Goal: Task Accomplishment & Management: Manage account settings

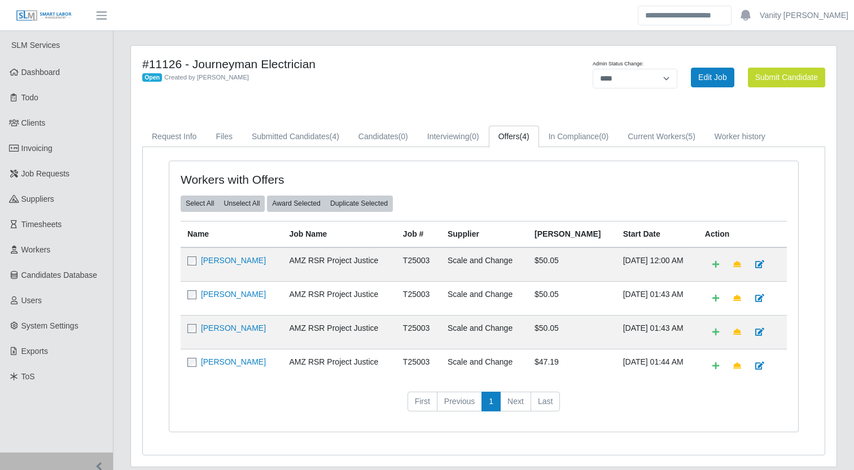
select select "****"
drag, startPoint x: 36, startPoint y: 173, endPoint x: 123, endPoint y: 139, distance: 93.8
click at [123, 139] on div "#11126 - Journeyman Electrician Open Created by Jerrin Jaramillo Admin Status C…" at bounding box center [483, 263] width 723 height 436
click at [30, 247] on span "Workers" at bounding box center [35, 249] width 29 height 9
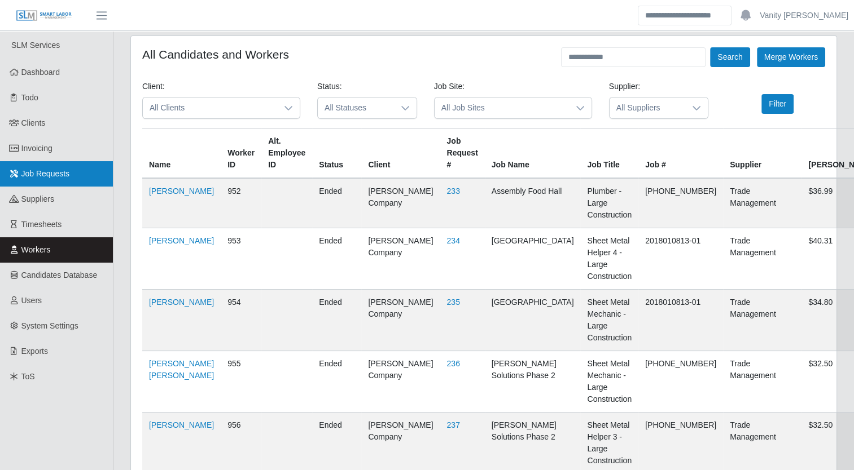
click at [46, 175] on span "Job Requests" at bounding box center [45, 173] width 49 height 9
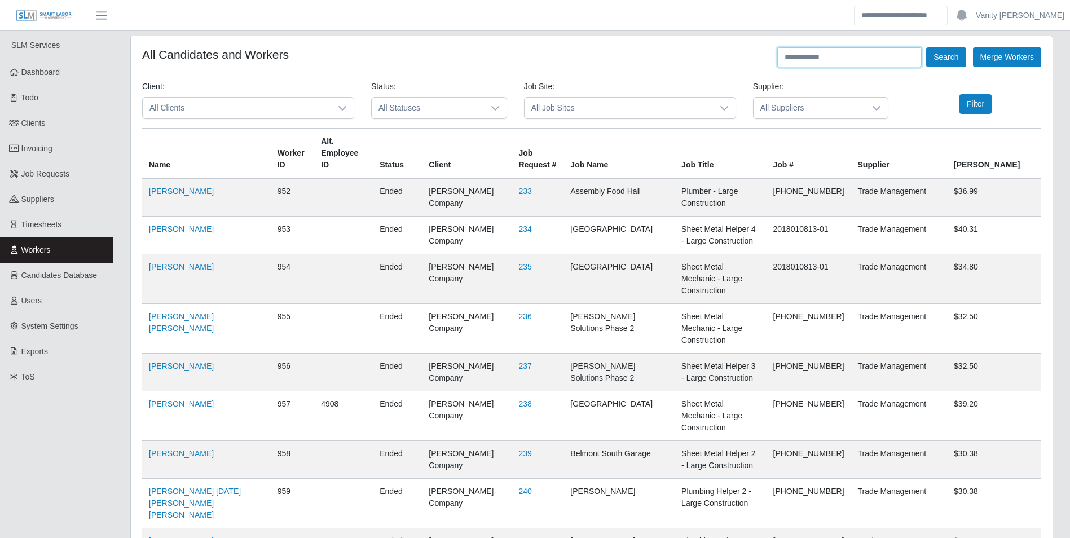
click at [811, 57] on input "text" at bounding box center [849, 57] width 144 height 20
click at [861, 50] on button "Search" at bounding box center [945, 57] width 39 height 20
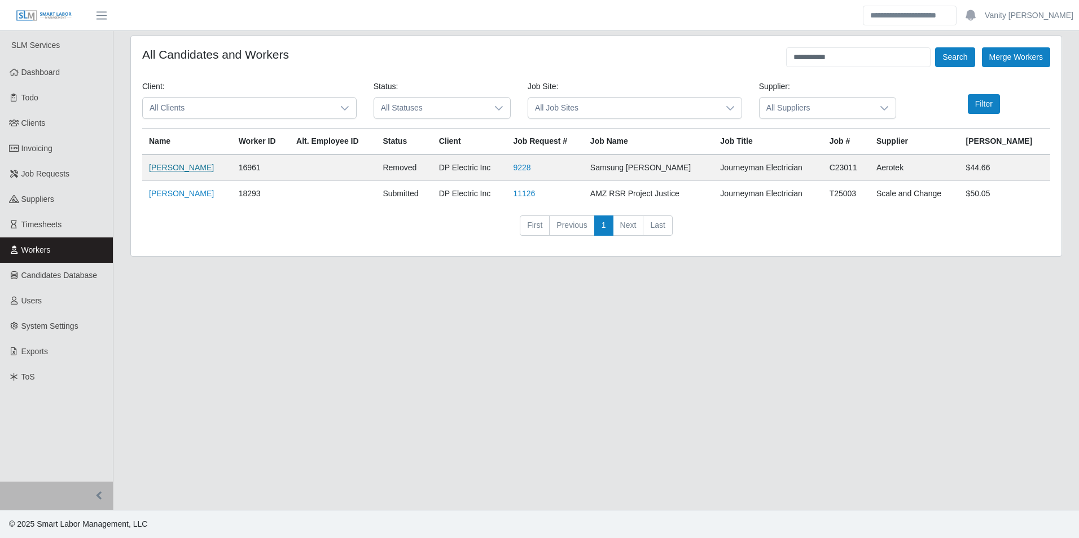
click at [192, 163] on link "Cesar Villanueva" at bounding box center [181, 167] width 65 height 9
click at [178, 189] on link "Cesar Villa" at bounding box center [181, 193] width 65 height 9
click at [176, 192] on link "Cesar Villa" at bounding box center [181, 193] width 65 height 9
drag, startPoint x: 830, startPoint y: 52, endPoint x: 763, endPoint y: 60, distance: 68.2
click at [763, 60] on div "**********" at bounding box center [596, 57] width 908 height 20
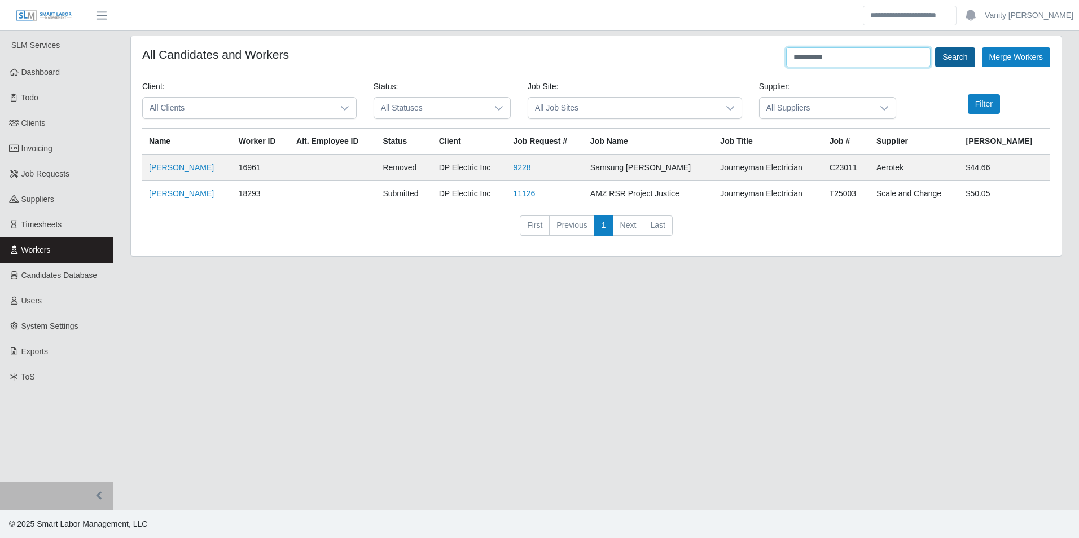
type input "**********"
click at [861, 59] on button "Search" at bounding box center [954, 57] width 39 height 20
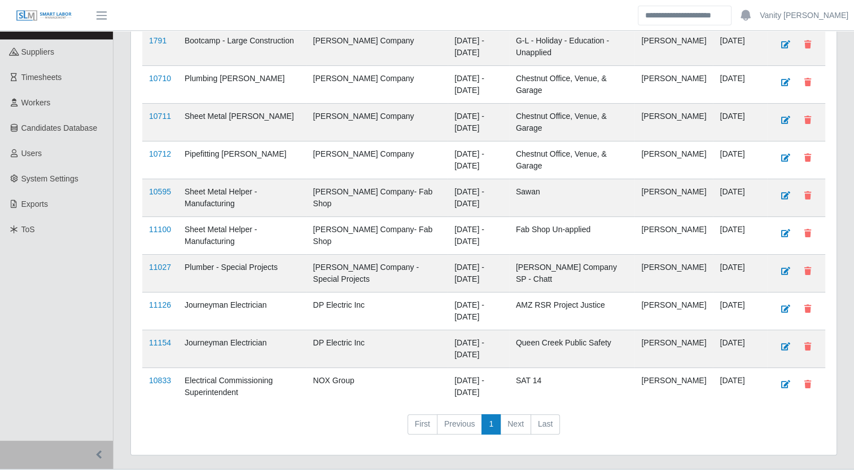
scroll to position [169, 0]
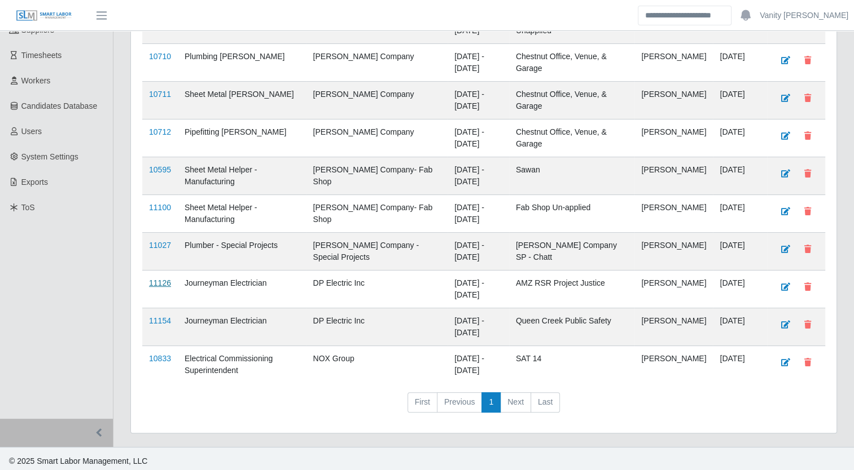
click at [161, 281] on link "11126" at bounding box center [160, 283] width 22 height 9
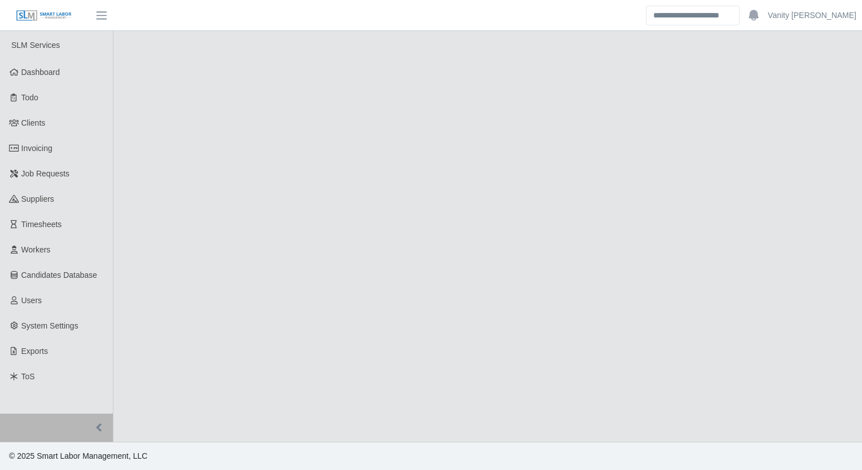
select select "****"
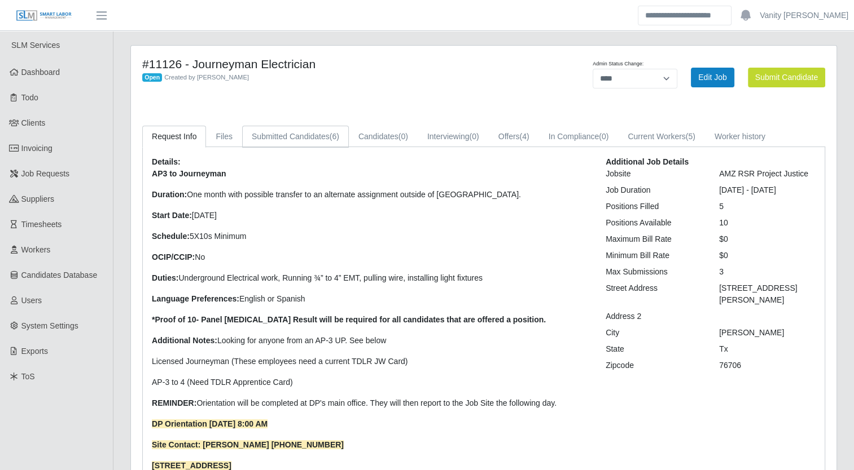
click at [299, 137] on link "Submitted Candidates (6)" at bounding box center [295, 137] width 107 height 22
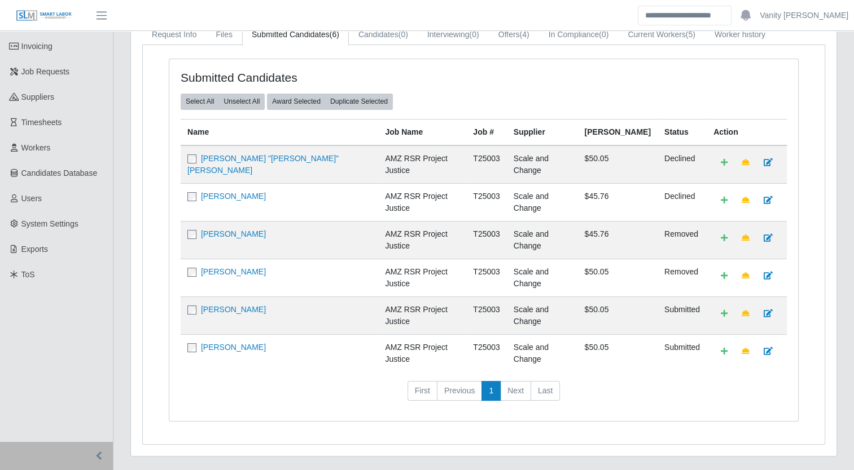
scroll to position [103, 0]
click at [215, 305] on link "Cesar Villa" at bounding box center [233, 309] width 65 height 9
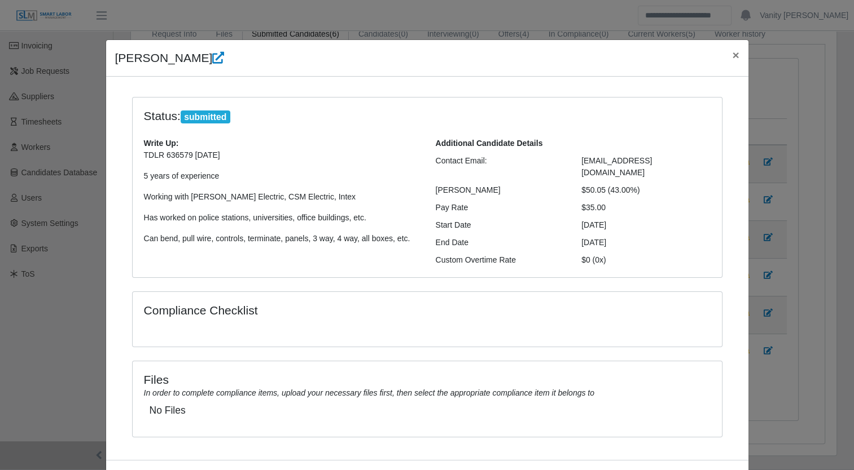
scroll to position [36, 0]
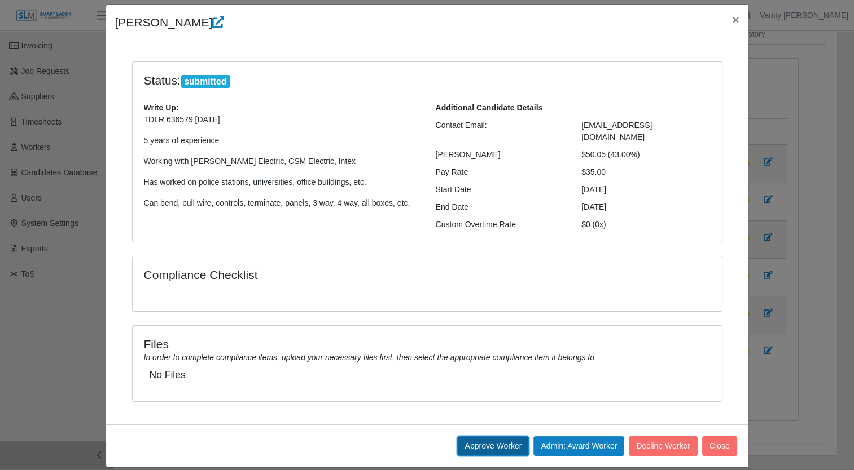
click at [508, 437] on button "Approve Worker" at bounding box center [493, 447] width 72 height 20
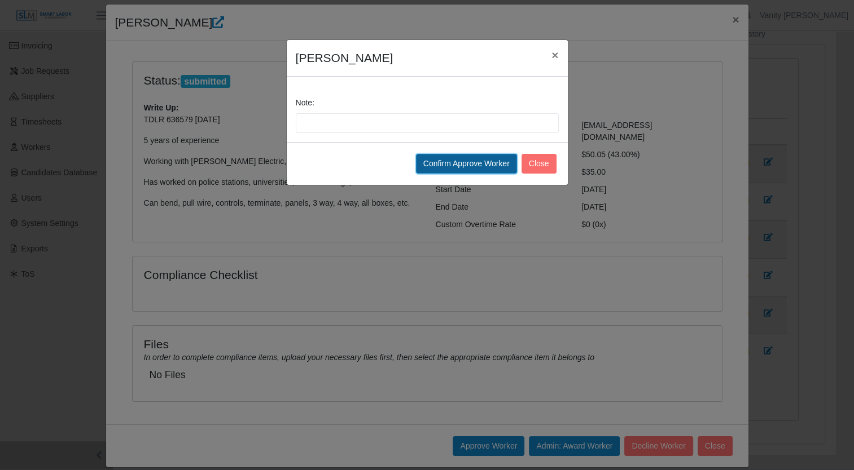
click at [478, 159] on button "Confirm Approve Worker" at bounding box center [466, 164] width 101 height 20
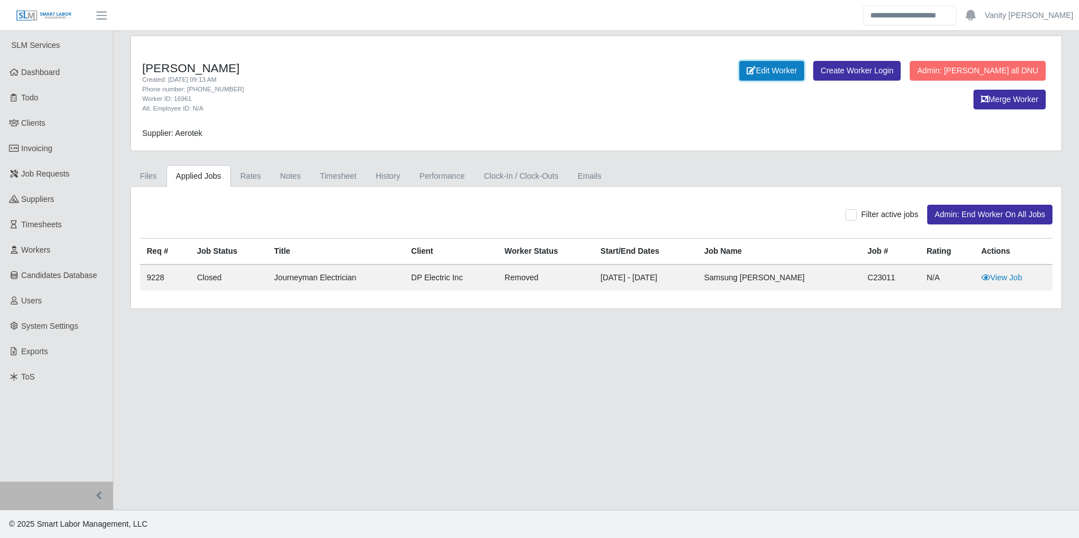
click at [739, 71] on link "Edit Worker" at bounding box center [771, 71] width 65 height 20
click at [739, 68] on link "Edit Worker" at bounding box center [771, 71] width 65 height 20
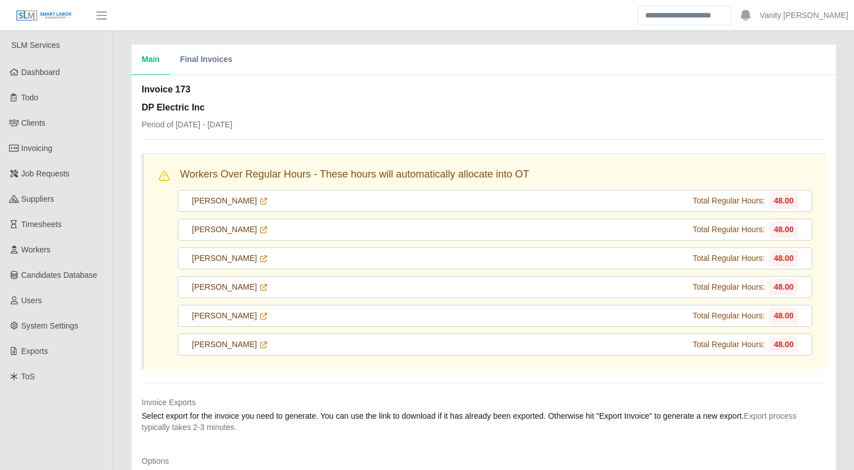
scroll to position [537, 0]
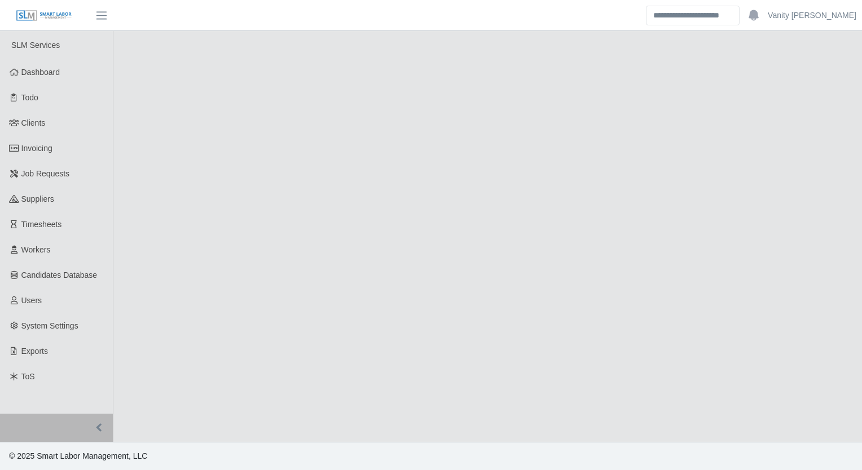
select select "****"
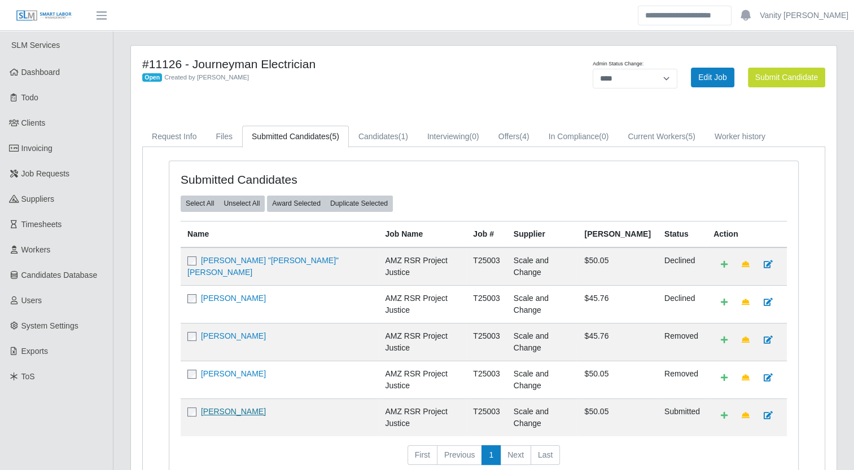
click at [235, 407] on link "[PERSON_NAME]" at bounding box center [233, 411] width 65 height 9
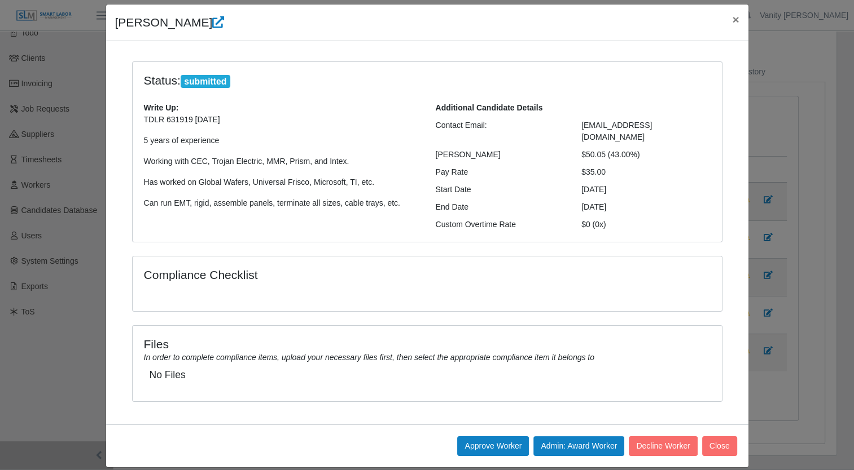
scroll to position [69, 0]
click at [472, 437] on button "Approve Worker" at bounding box center [493, 447] width 72 height 20
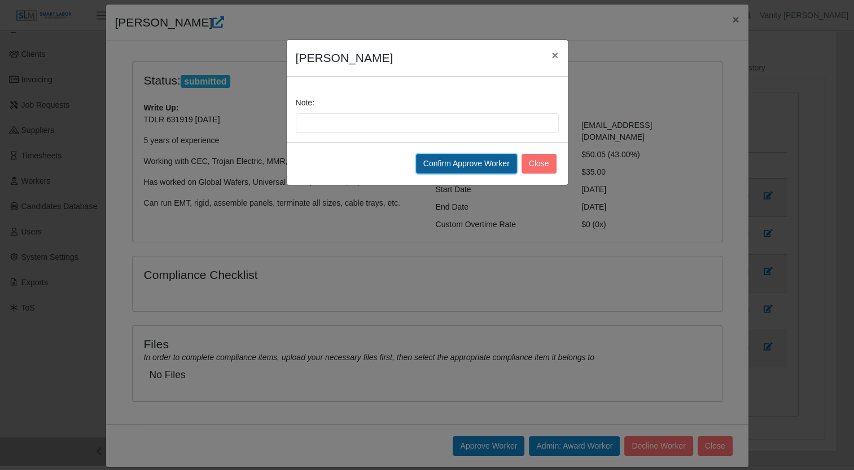
click at [460, 161] on button "Confirm Approve Worker" at bounding box center [466, 164] width 101 height 20
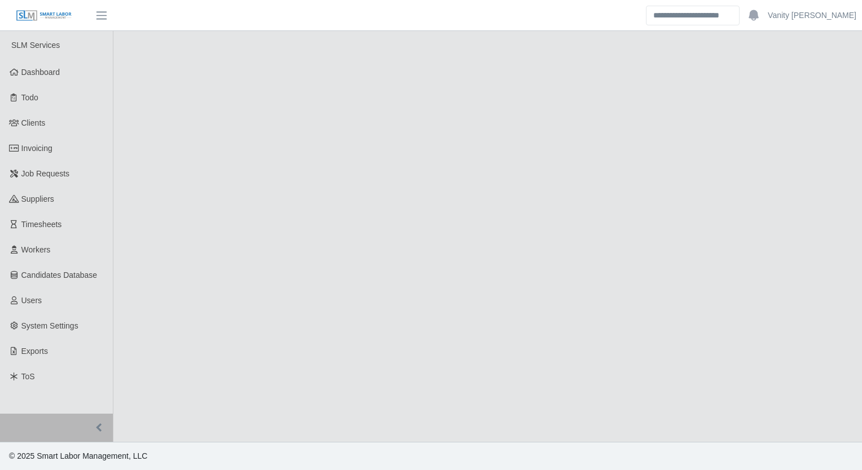
select select "****"
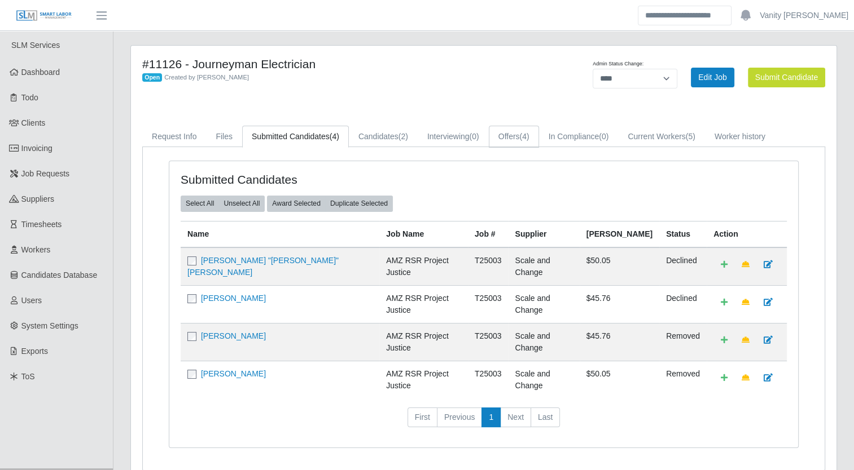
click at [512, 146] on link "Offers (4)" at bounding box center [514, 137] width 50 height 22
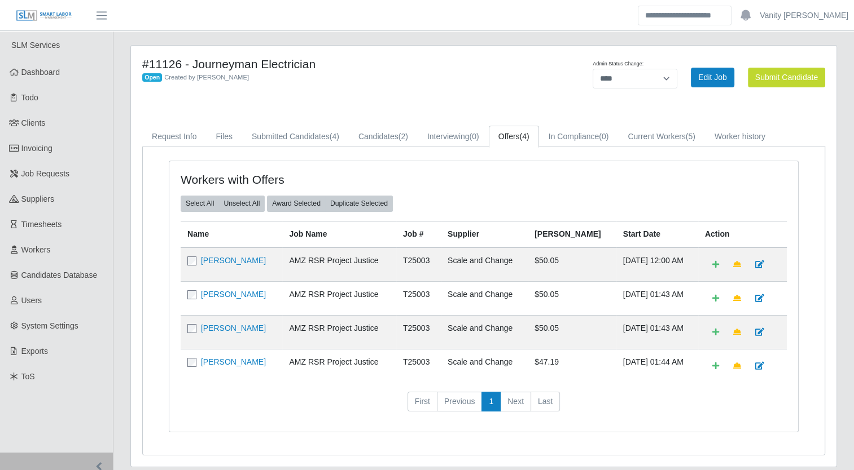
click at [503, 86] on div "#11126 - Journeyman Electrician Open Created by [PERSON_NAME]" at bounding box center [338, 77] width 408 height 41
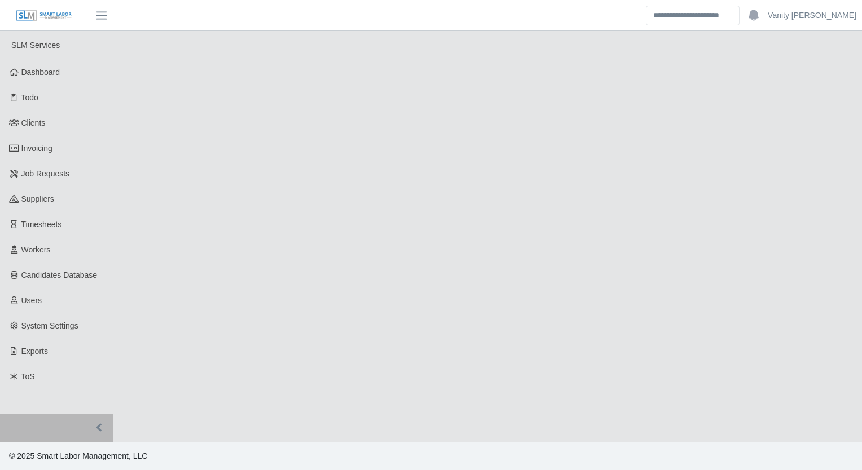
select select "****"
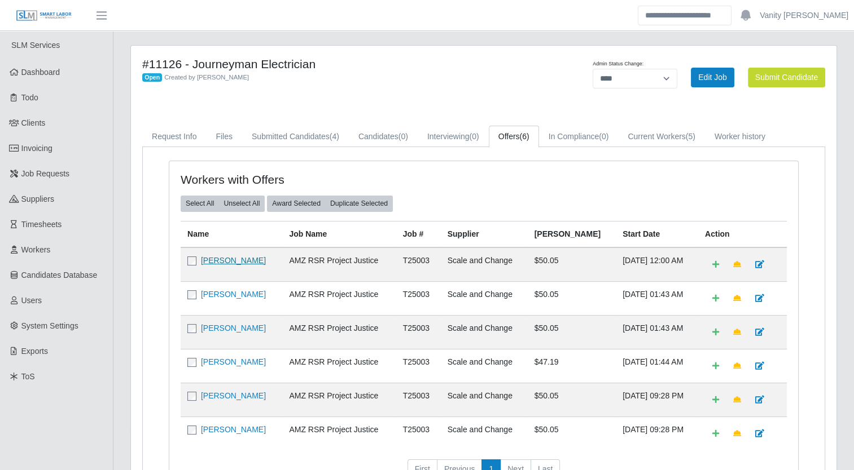
click at [248, 259] on link "[PERSON_NAME]" at bounding box center [233, 260] width 65 height 9
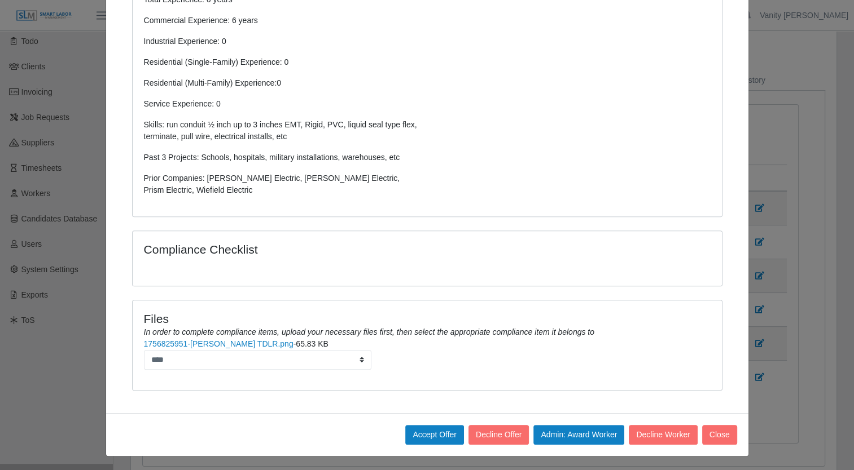
scroll to position [103, 0]
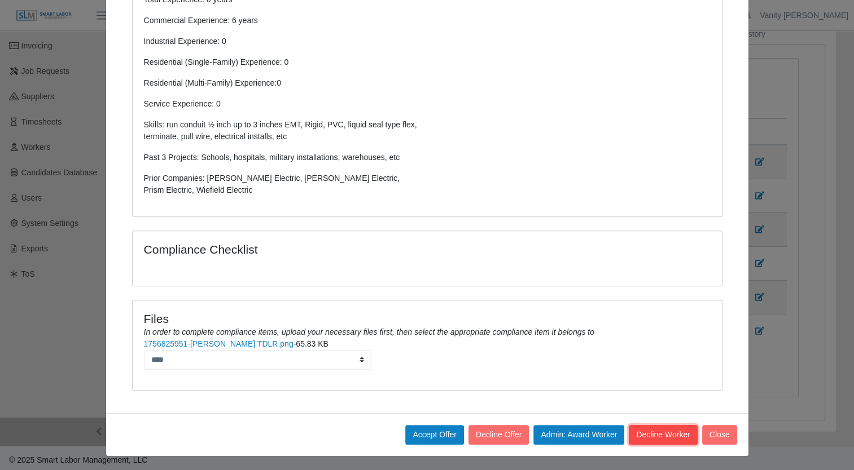
click at [666, 434] on button "Decline Worker" at bounding box center [662, 435] width 68 height 20
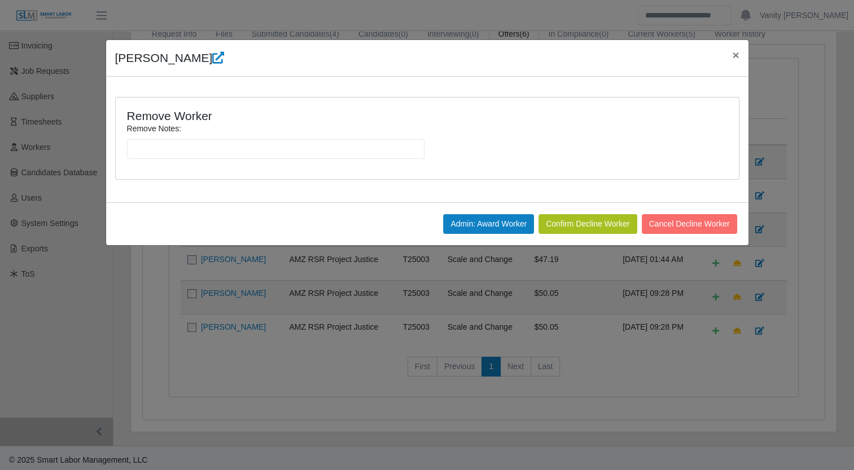
scroll to position [0, 0]
click at [234, 146] on input "Remove Notes:" at bounding box center [275, 149] width 297 height 20
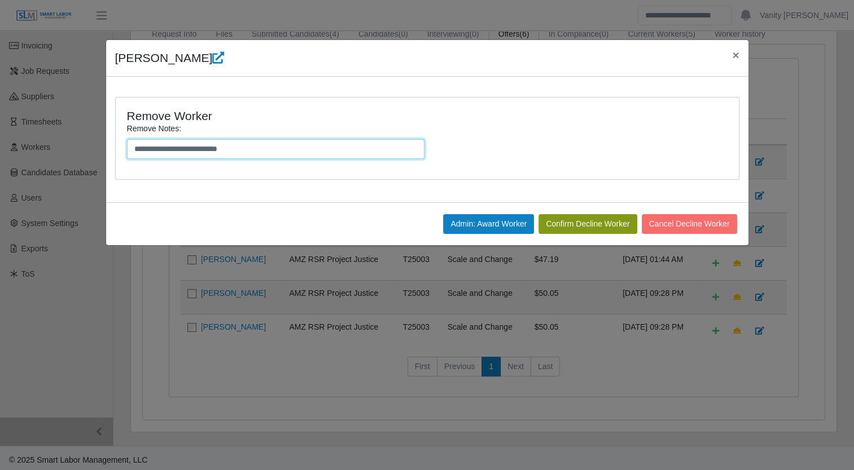
type input "**********"
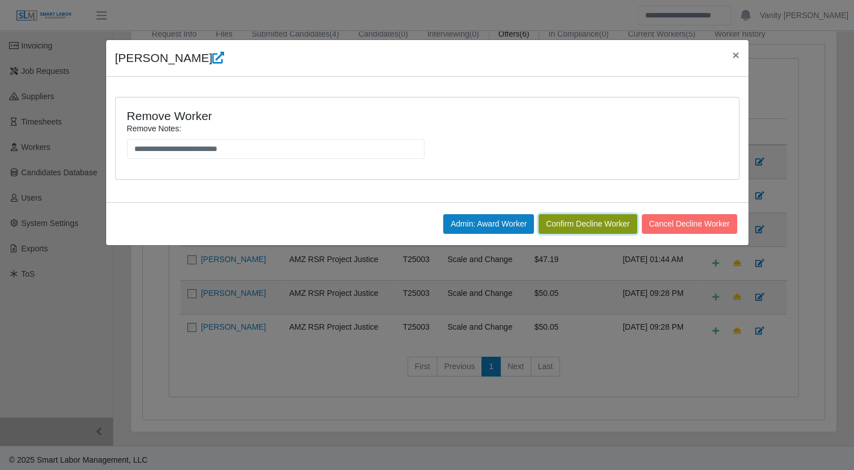
drag, startPoint x: 590, startPoint y: 225, endPoint x: 597, endPoint y: 225, distance: 7.4
click at [591, 225] on button "Confirm Decline Worker" at bounding box center [587, 224] width 98 height 20
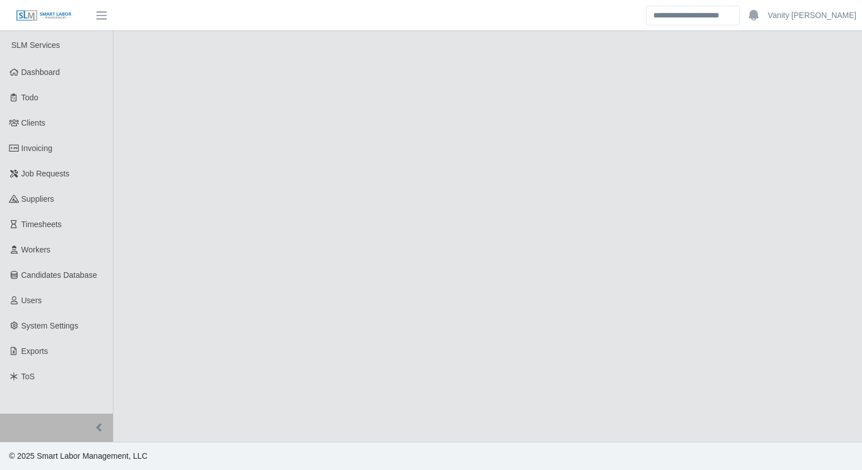
select select "****"
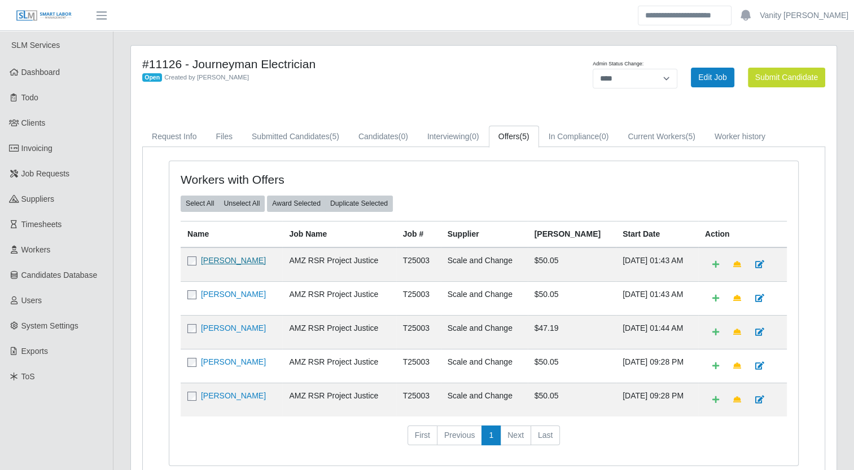
click at [214, 261] on link "[PERSON_NAME]" at bounding box center [233, 260] width 65 height 9
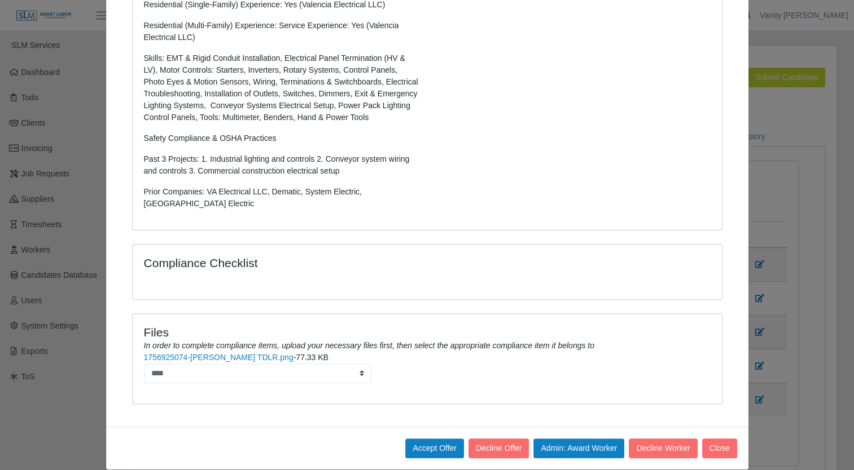
scroll to position [289, 0]
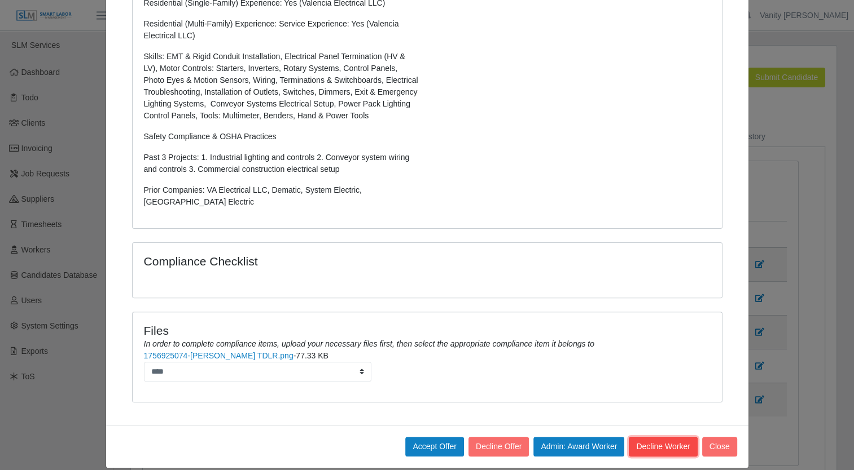
click at [640, 437] on button "Decline Worker" at bounding box center [662, 447] width 68 height 20
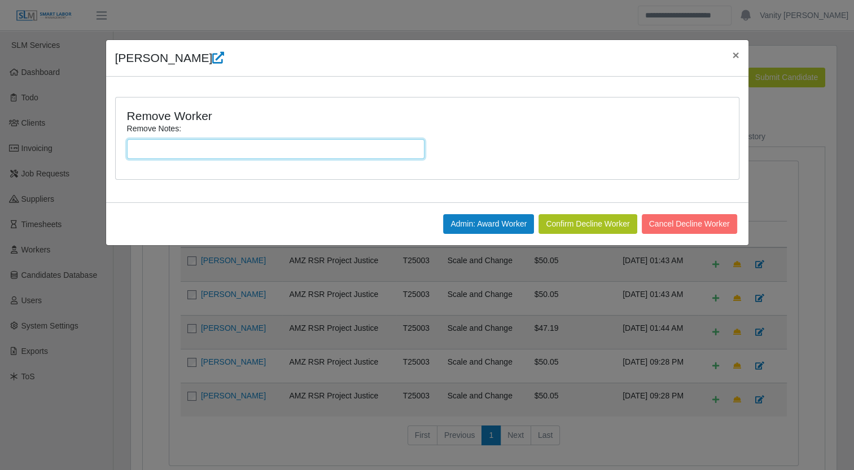
click at [337, 155] on input "Remove Notes:" at bounding box center [275, 149] width 297 height 20
type input "**********"
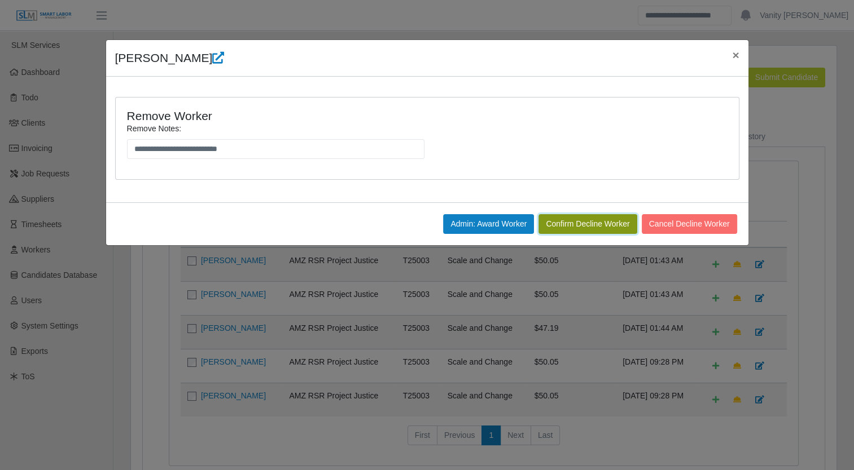
click at [567, 227] on button "Confirm Decline Worker" at bounding box center [587, 224] width 98 height 20
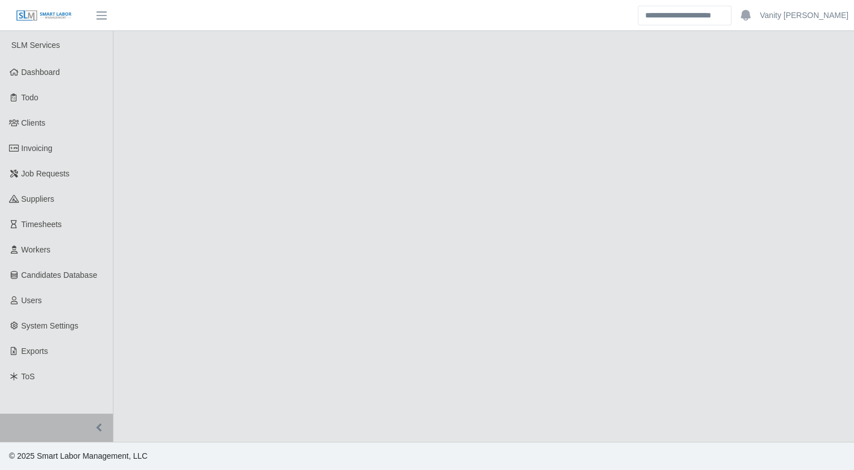
select select "****"
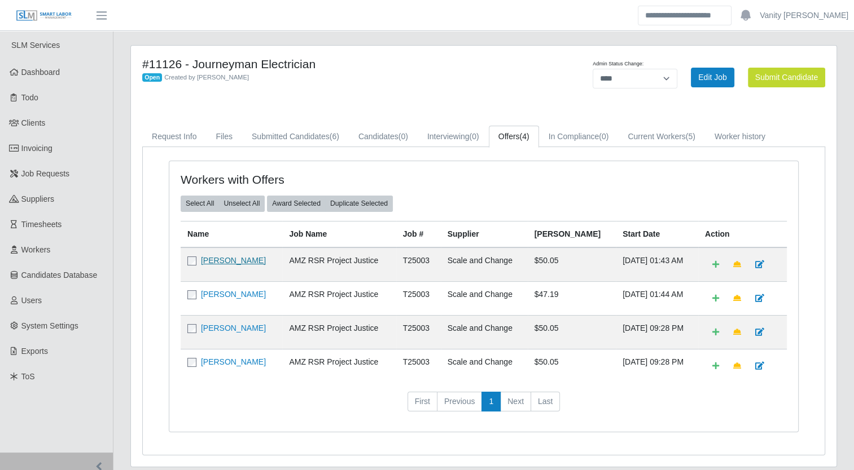
click at [212, 258] on link "[PERSON_NAME]" at bounding box center [233, 260] width 65 height 9
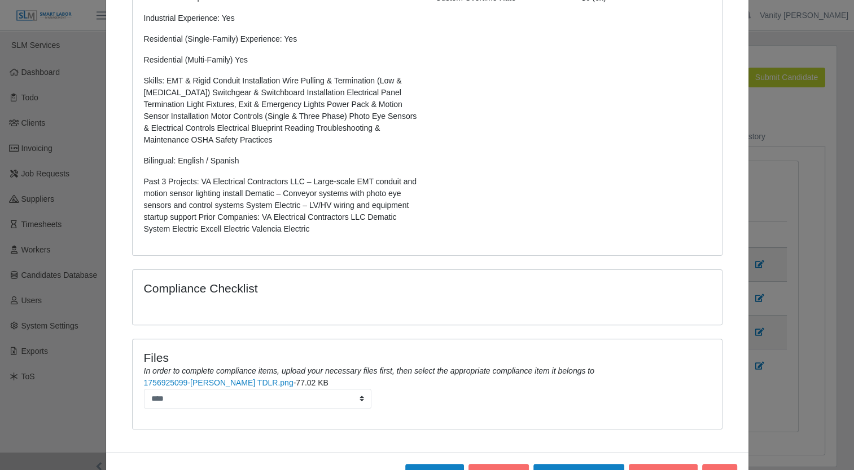
scroll to position [302, 0]
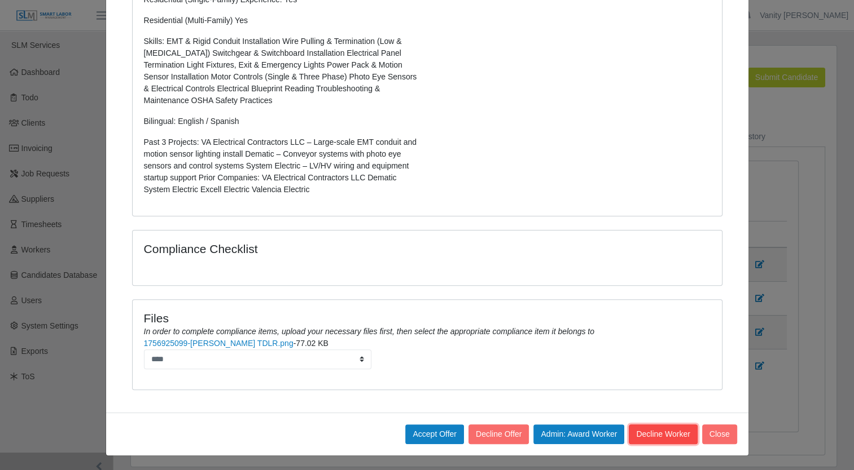
click at [645, 436] on button "Decline Worker" at bounding box center [662, 435] width 68 height 20
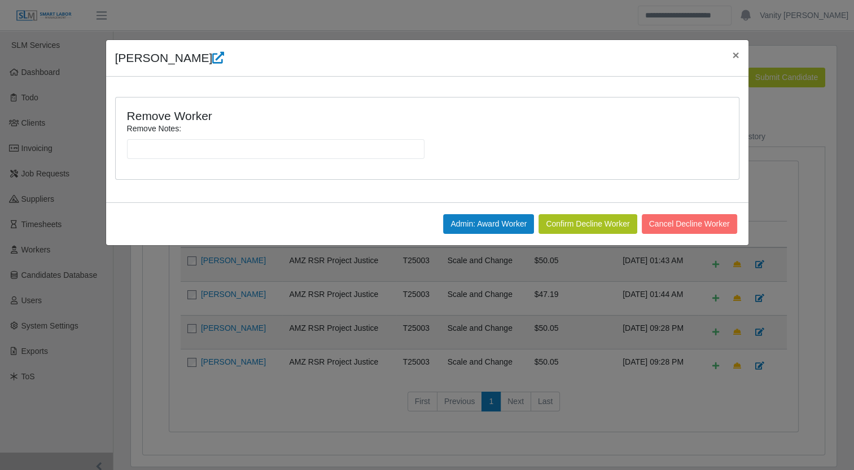
scroll to position [0, 0]
click at [241, 153] on input "Remove Notes:" at bounding box center [275, 149] width 297 height 20
type input "**********"
click at [569, 227] on button "Confirm Decline Worker" at bounding box center [587, 224] width 98 height 20
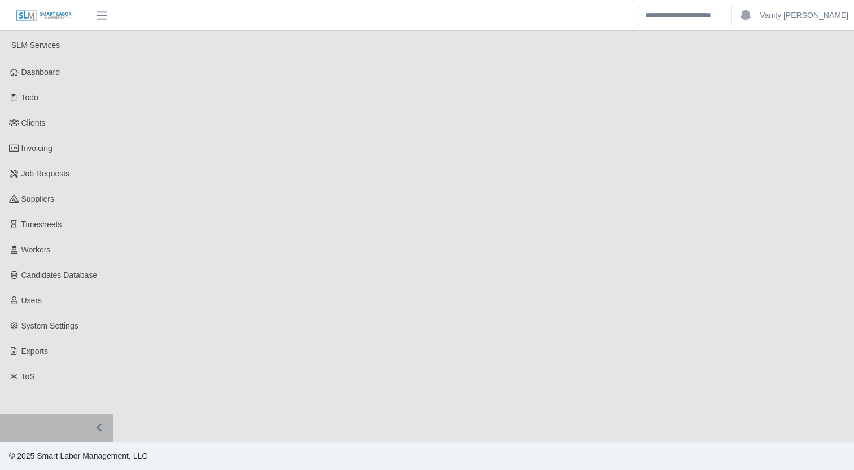
select select "****"
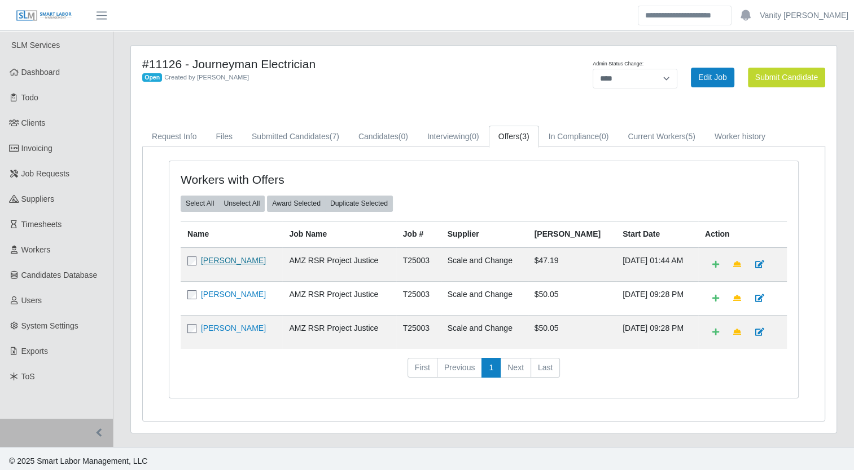
click at [226, 257] on link "[PERSON_NAME]" at bounding box center [233, 260] width 65 height 9
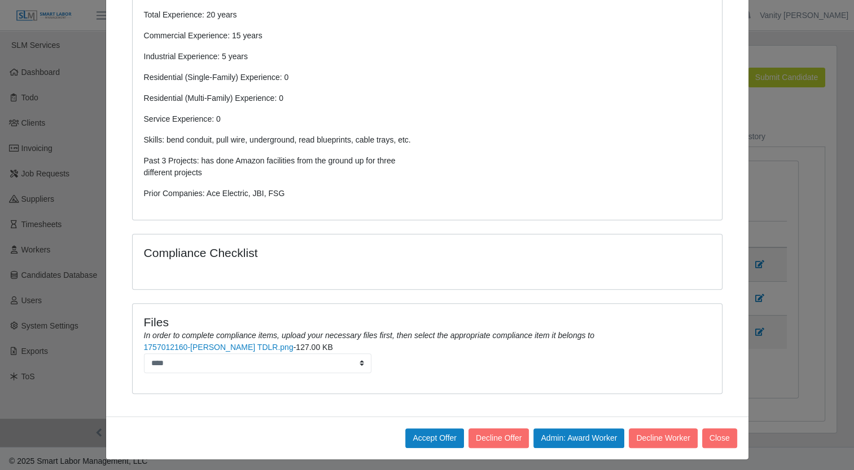
scroll to position [291, 0]
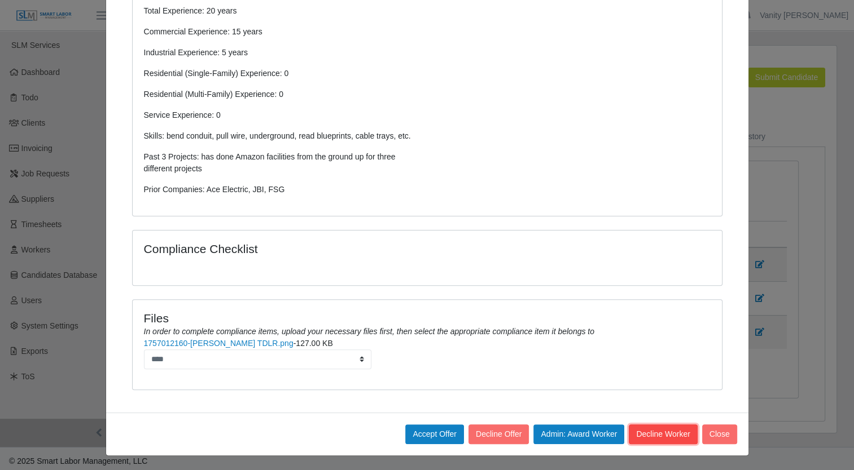
click at [657, 433] on button "Decline Worker" at bounding box center [662, 435] width 68 height 20
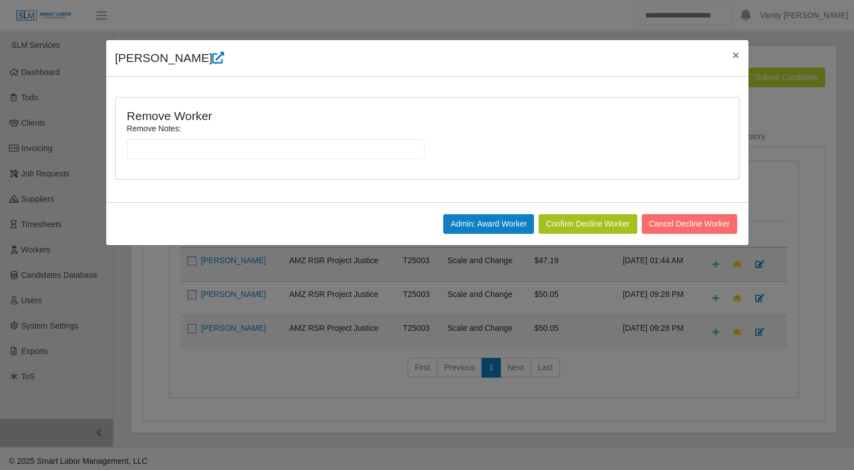
scroll to position [0, 0]
click at [375, 155] on input "Remove Notes:" at bounding box center [275, 149] width 297 height 20
type input "**********"
click at [582, 230] on button "Confirm Decline Worker" at bounding box center [587, 224] width 98 height 20
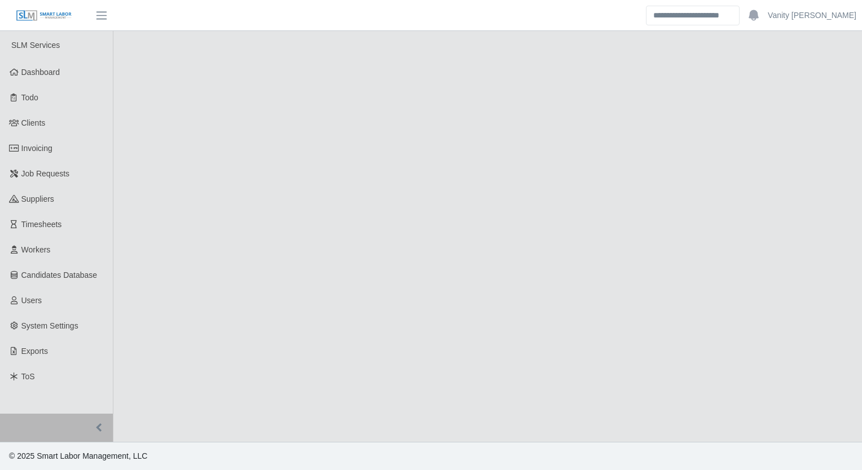
select select "****"
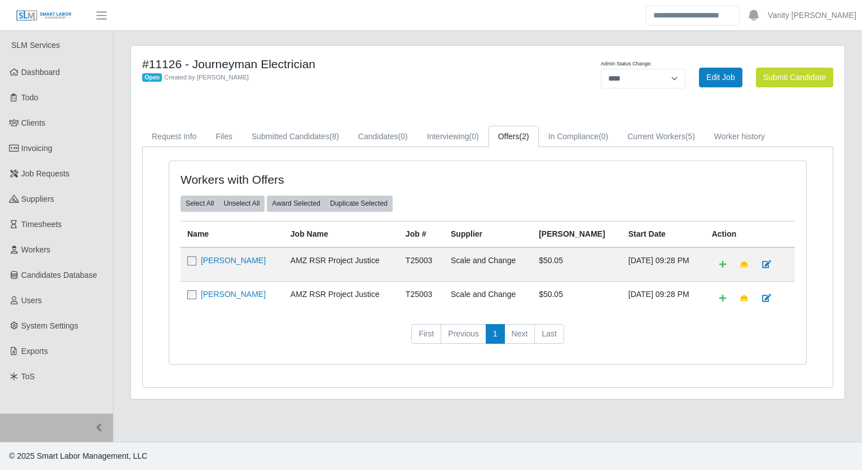
click at [271, 425] on main "#11126 - Journeyman Electrician Open Created by Jerrin Jaramillo Admin Status C…" at bounding box center [487, 236] width 749 height 411
click at [221, 262] on link "Cesar Villa" at bounding box center [233, 260] width 65 height 9
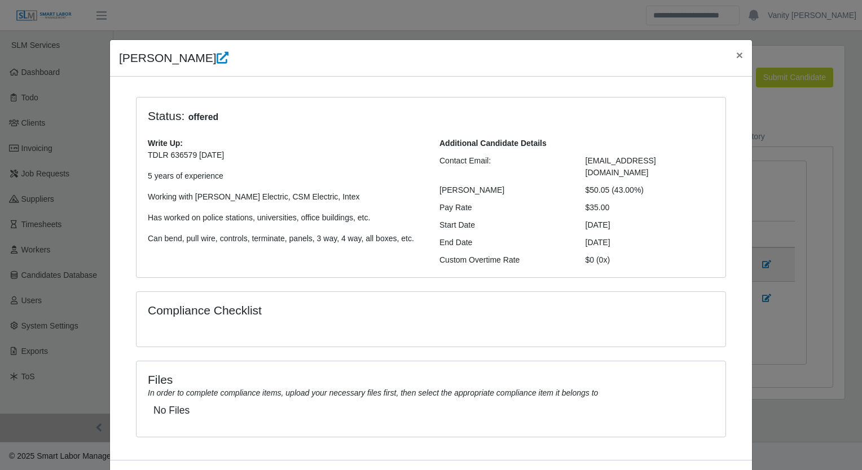
scroll to position [36, 0]
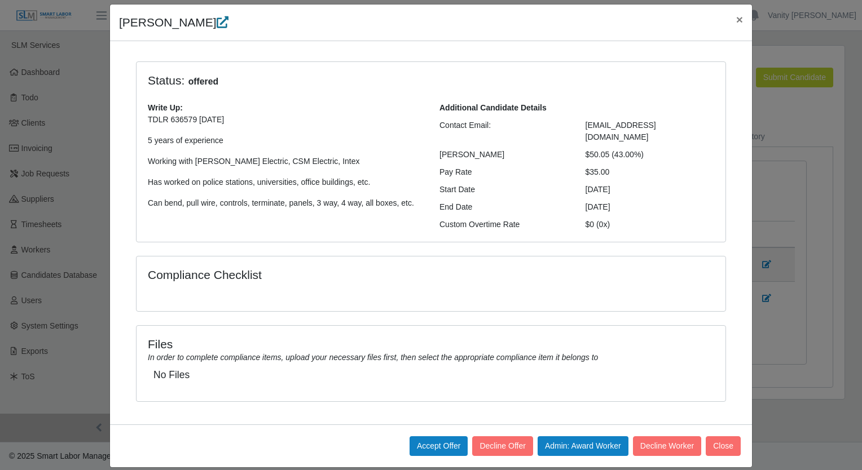
click at [217, 26] on icon at bounding box center [223, 22] width 12 height 12
click at [738, 22] on span "×" at bounding box center [739, 19] width 7 height 13
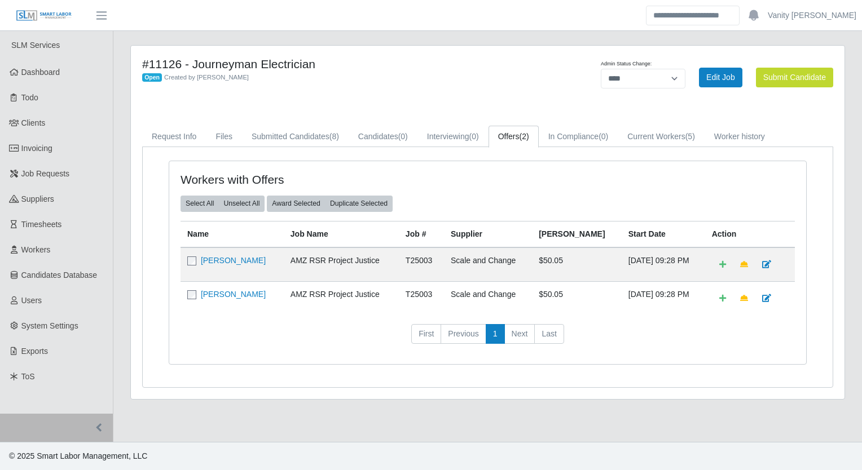
click at [192, 286] on td "[PERSON_NAME]" at bounding box center [232, 298] width 103 height 34
click at [214, 294] on link "[PERSON_NAME]" at bounding box center [233, 294] width 65 height 9
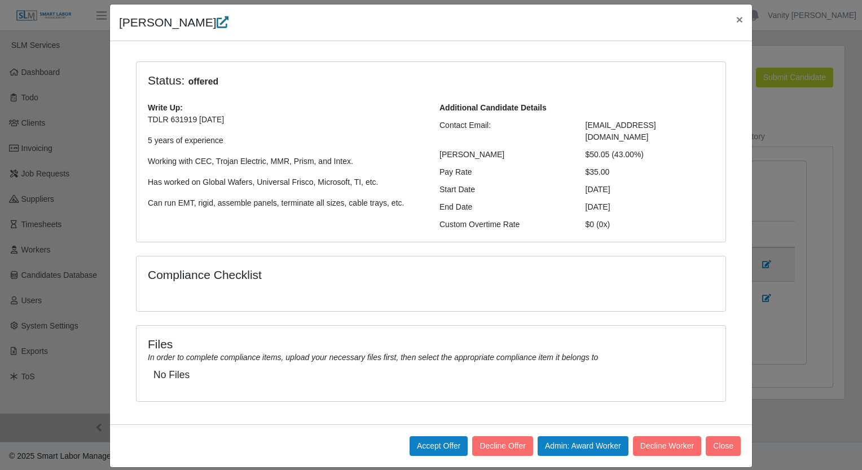
click at [217, 18] on icon at bounding box center [223, 22] width 12 height 12
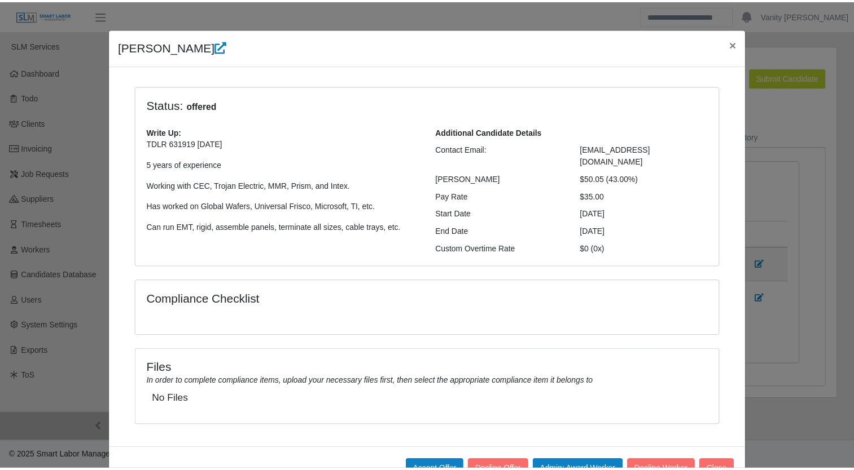
scroll to position [0, 0]
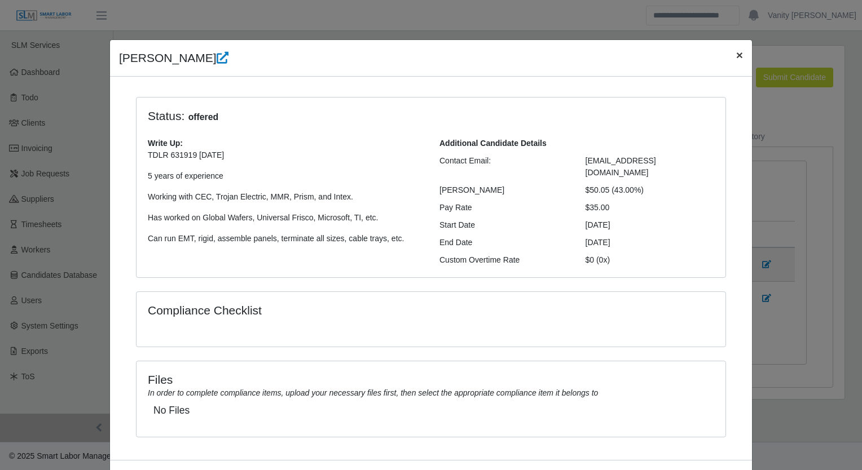
click at [736, 56] on span "×" at bounding box center [739, 55] width 7 height 13
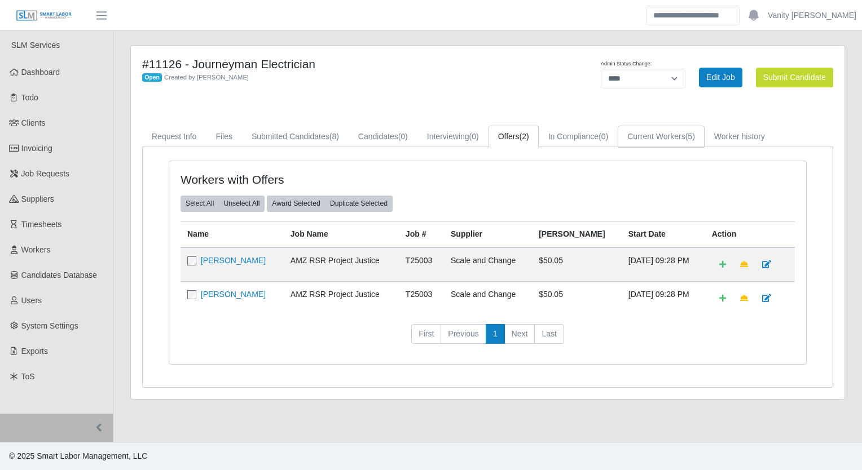
click at [655, 132] on link "Current Workers (5)" at bounding box center [661, 137] width 87 height 22
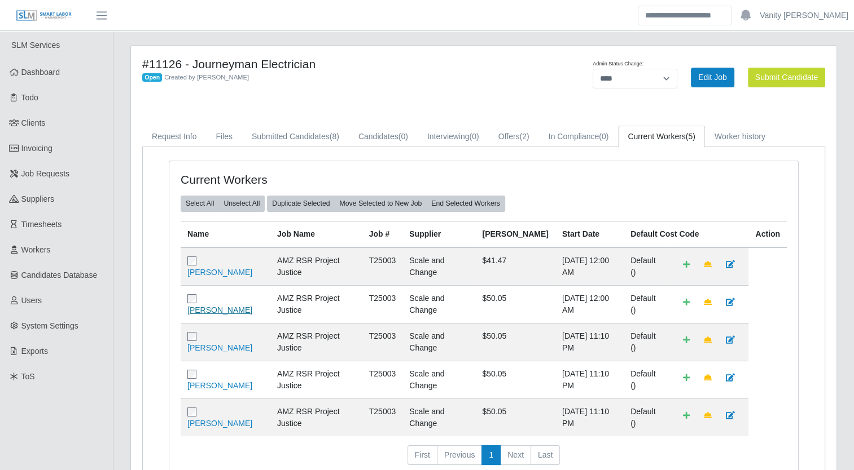
click at [219, 306] on link "Eladio Olguin" at bounding box center [219, 310] width 65 height 9
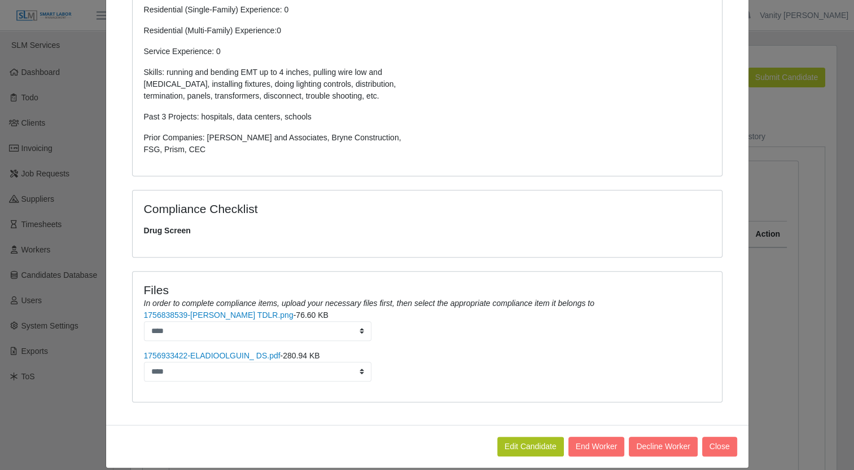
scroll to position [338, 0]
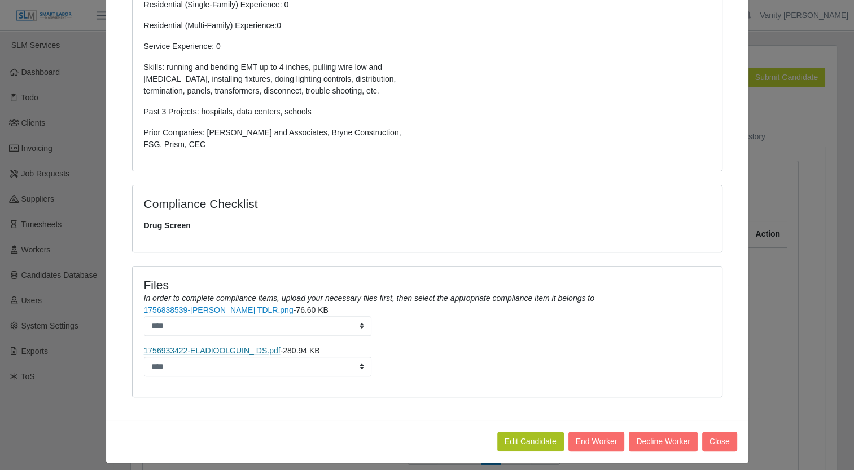
click at [196, 349] on link "1756933422-ELADIOOLGUIN_ DS.pdf" at bounding box center [212, 350] width 137 height 9
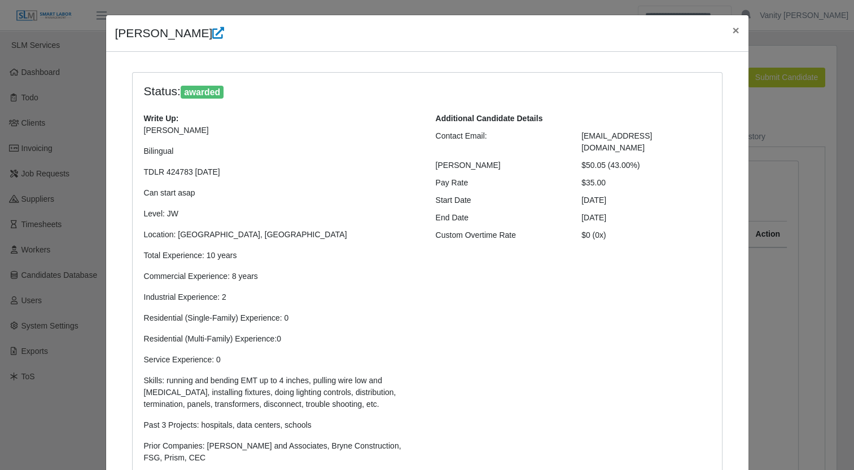
scroll to position [0, 0]
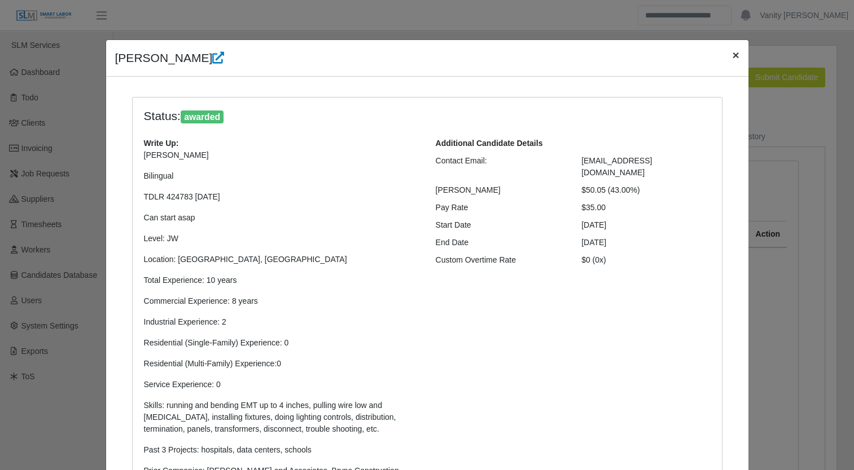
click at [732, 55] on span "×" at bounding box center [735, 55] width 7 height 13
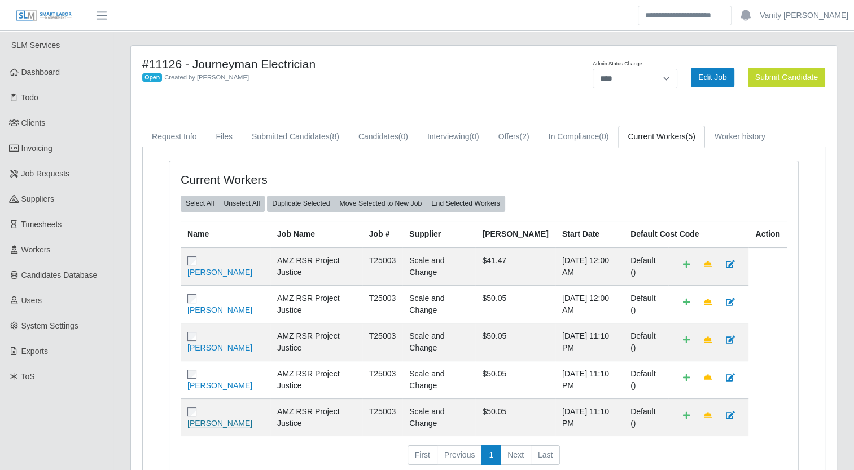
click at [225, 419] on link "Roberto Rincon" at bounding box center [219, 423] width 65 height 9
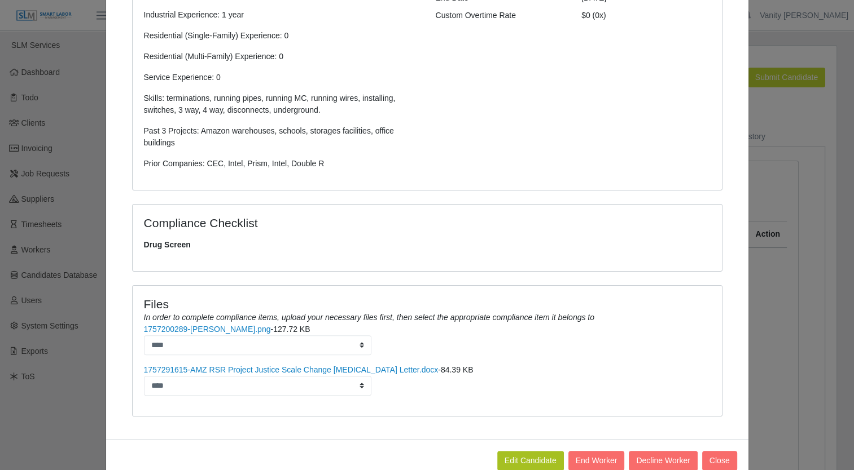
scroll to position [271, 0]
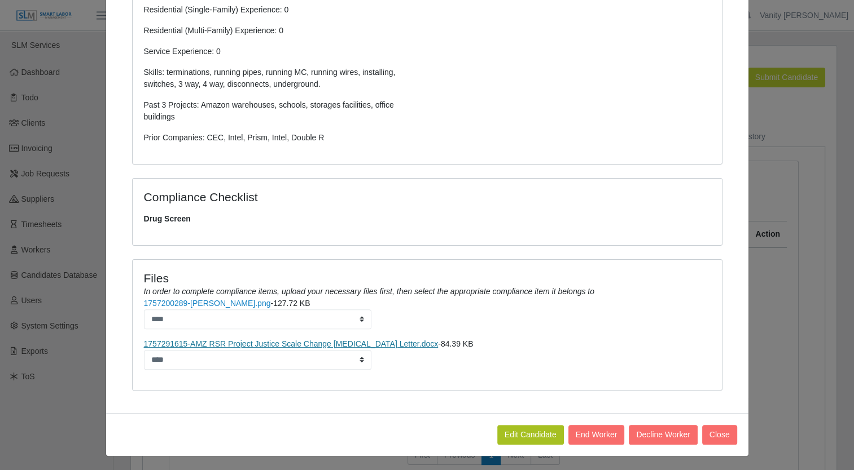
click at [257, 345] on link "1757291615-AMZ RSR Project Justice Scale Change Drug Test Letter.docx" at bounding box center [291, 344] width 294 height 9
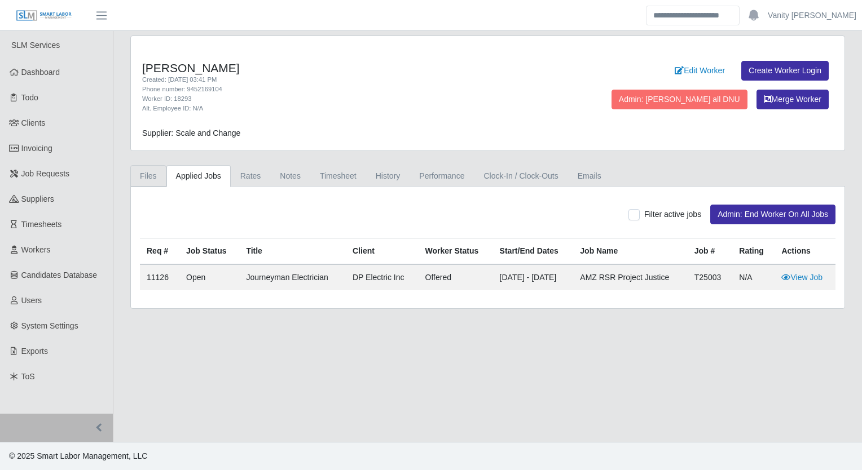
click at [147, 175] on link "Files" at bounding box center [148, 176] width 36 height 22
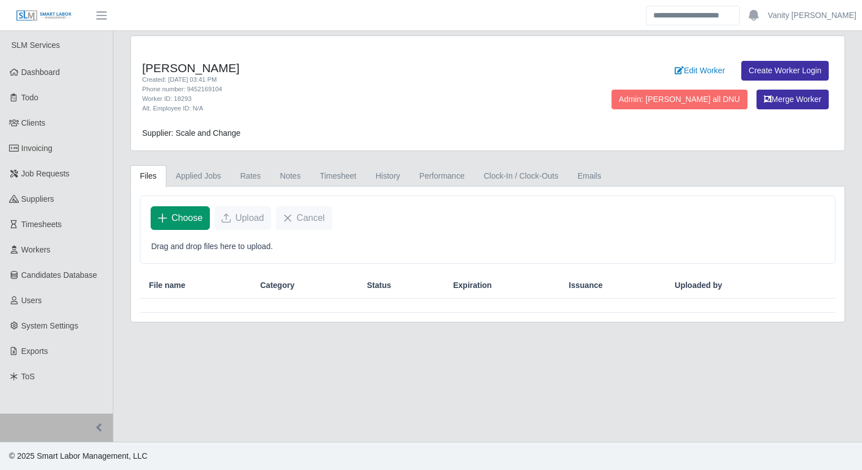
click at [162, 208] on button "Choose" at bounding box center [180, 218] width 59 height 24
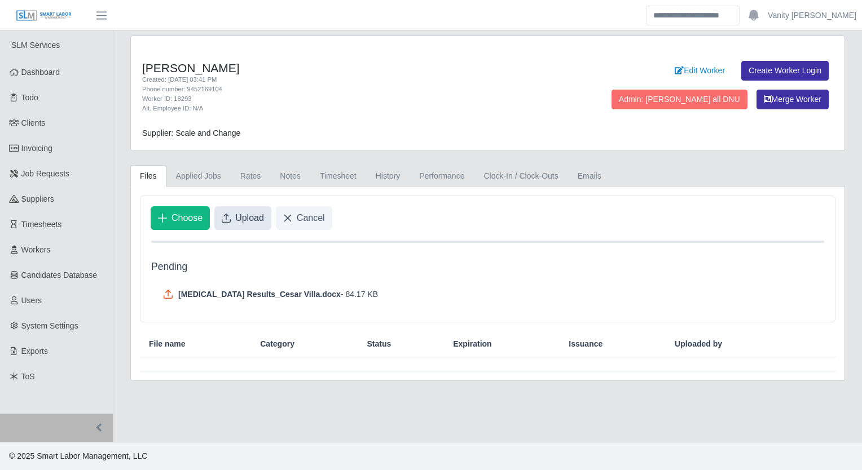
click at [241, 217] on span "Upload" at bounding box center [249, 219] width 29 height 14
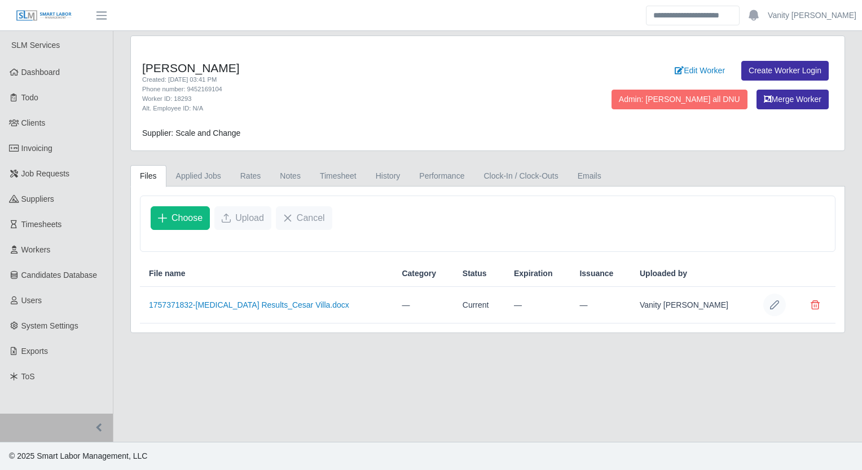
click at [775, 301] on icon "Row Edit" at bounding box center [774, 305] width 9 height 9
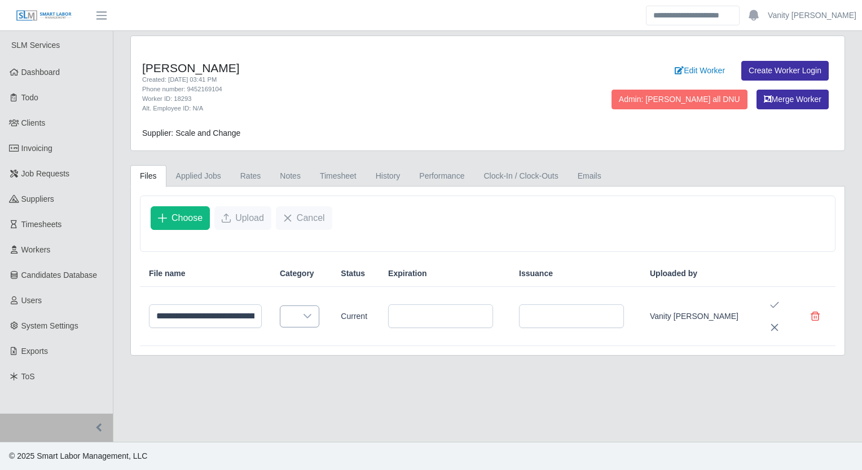
click at [311, 315] on icon at bounding box center [307, 316] width 8 height 5
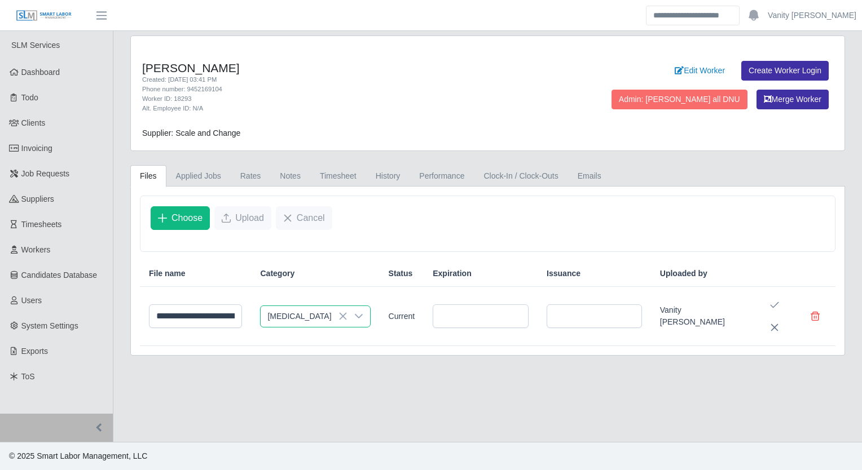
click at [319, 405] on span "[MEDICAL_DATA]" at bounding box center [335, 406] width 64 height 12
click at [772, 303] on icon "Save Edit" at bounding box center [774, 305] width 9 height 9
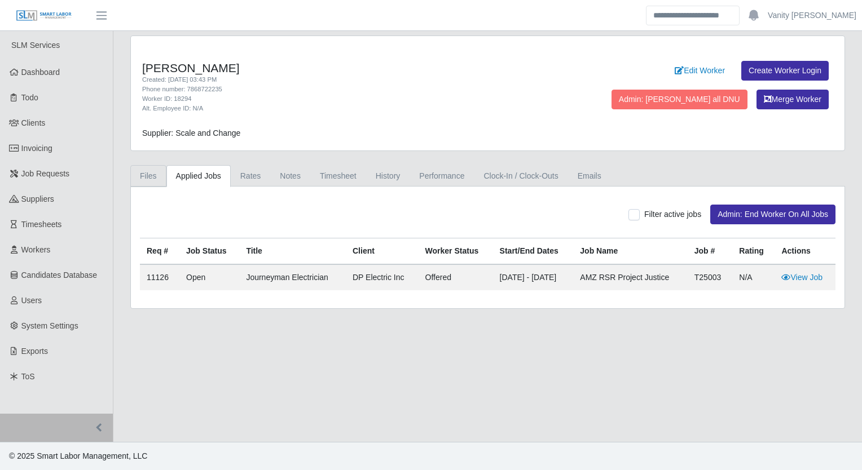
click at [149, 174] on link "Files" at bounding box center [148, 176] width 36 height 22
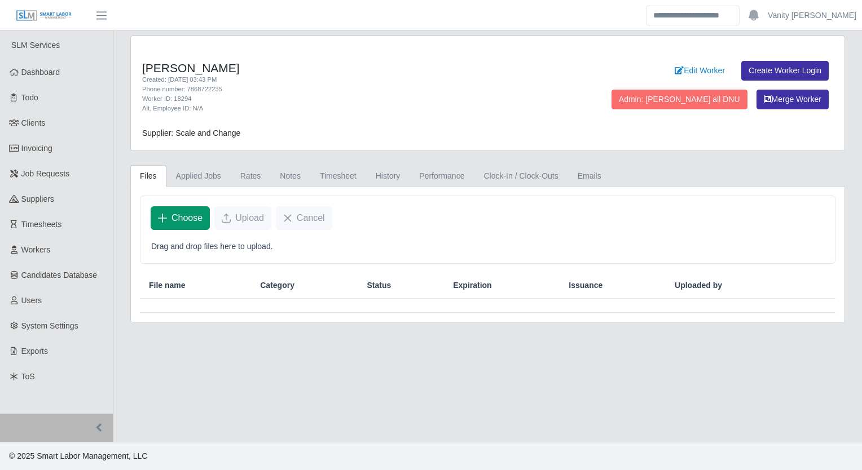
click at [190, 218] on span "Choose" at bounding box center [186, 219] width 31 height 14
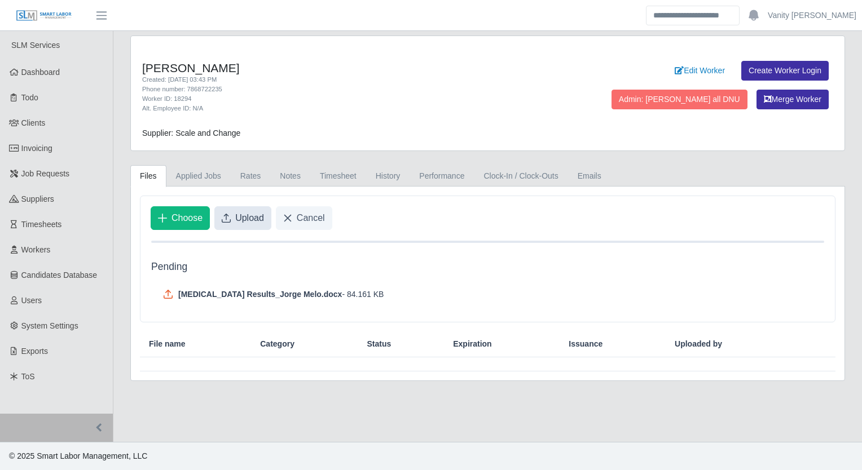
click at [230, 215] on button "Upload" at bounding box center [242, 218] width 57 height 24
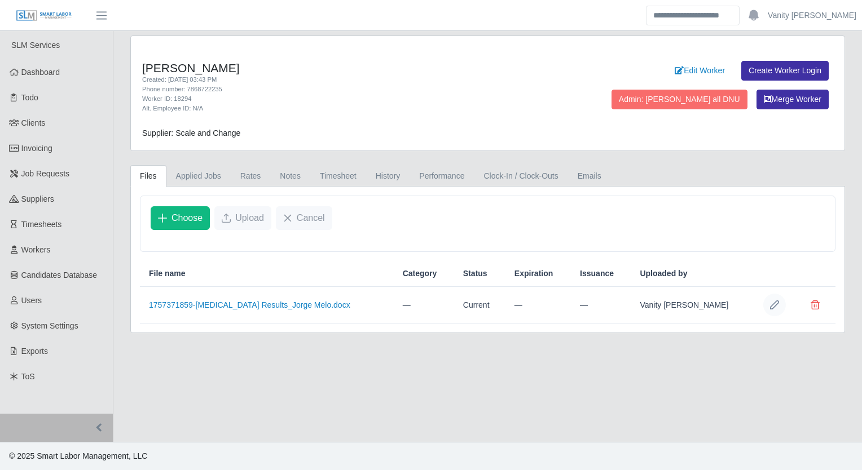
click at [776, 302] on icon "Row Edit" at bounding box center [774, 305] width 9 height 9
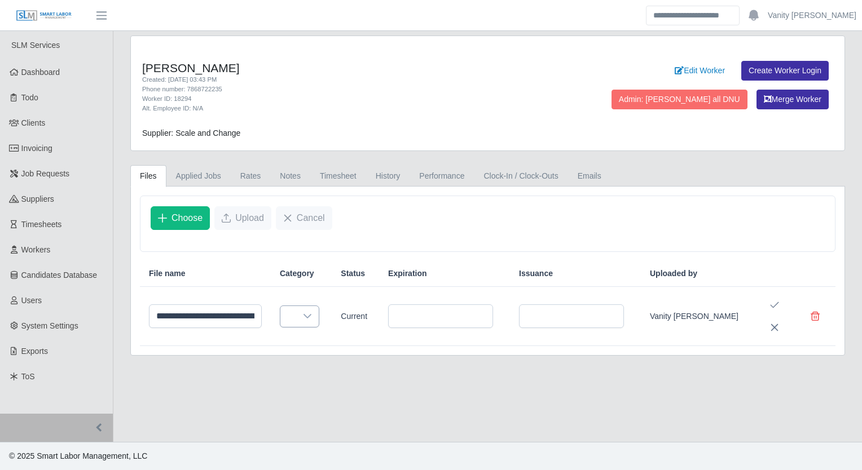
click at [319, 313] on div at bounding box center [307, 316] width 23 height 21
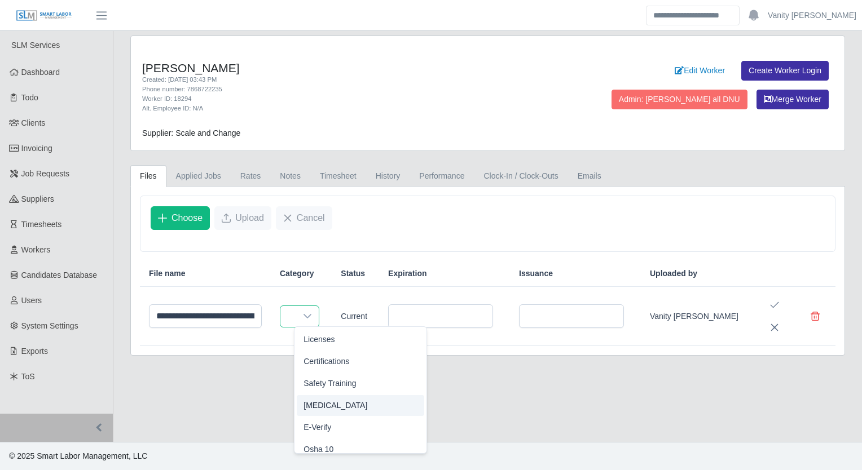
click at [335, 410] on span "[MEDICAL_DATA]" at bounding box center [335, 406] width 64 height 12
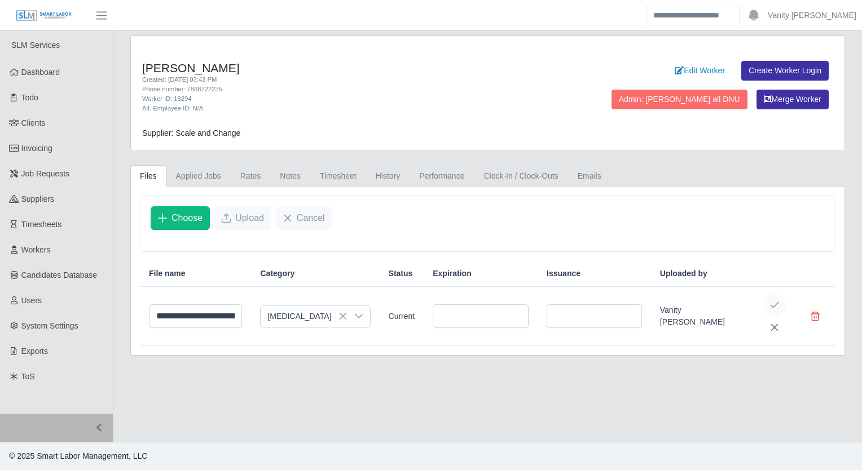
click at [776, 303] on icon "Save Edit" at bounding box center [775, 305] width 8 height 6
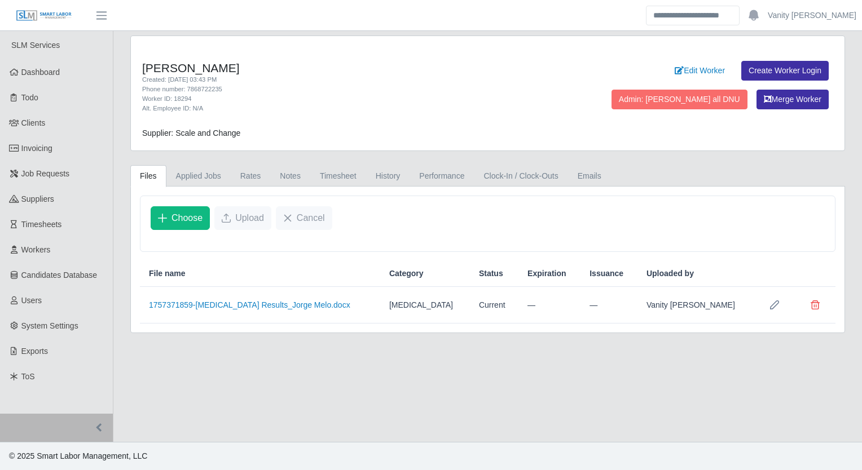
click at [584, 401] on main "[PERSON_NAME] Created: [DATE] 03:43 PM Phone number: 7868722235 Worker ID: 1829…" at bounding box center [487, 236] width 749 height 411
click at [815, 303] on span "Delete file" at bounding box center [815, 305] width 9 height 9
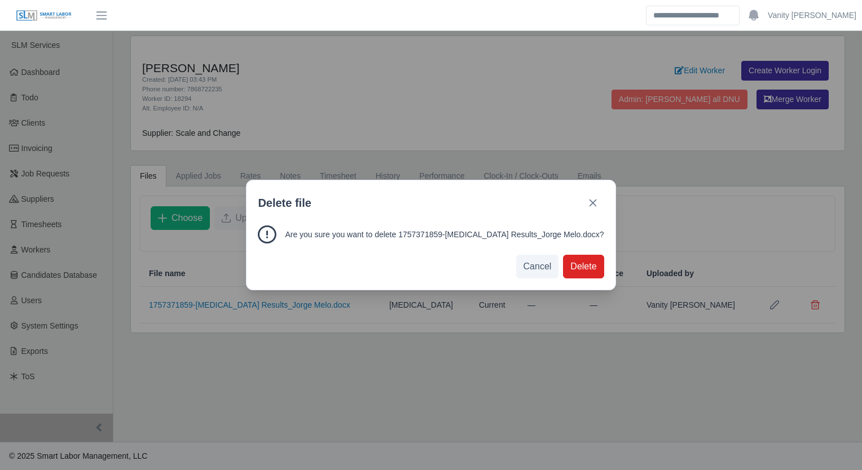
click at [570, 271] on span "Delete" at bounding box center [583, 267] width 26 height 14
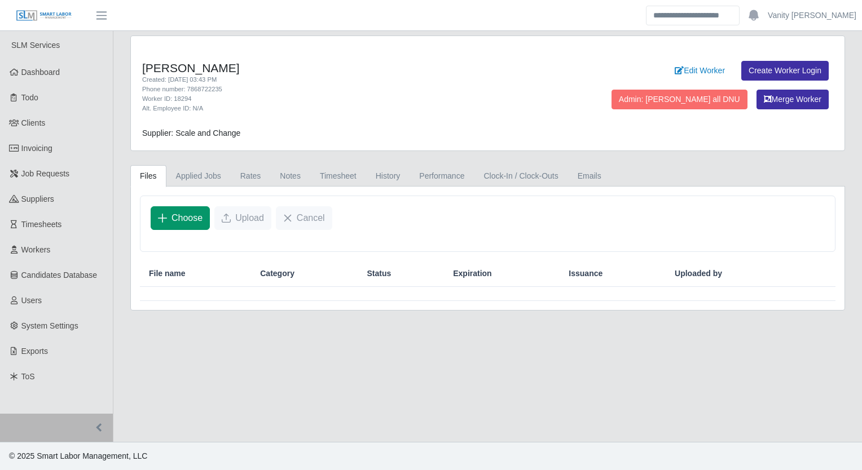
click at [190, 217] on span "Choose" at bounding box center [186, 219] width 31 height 14
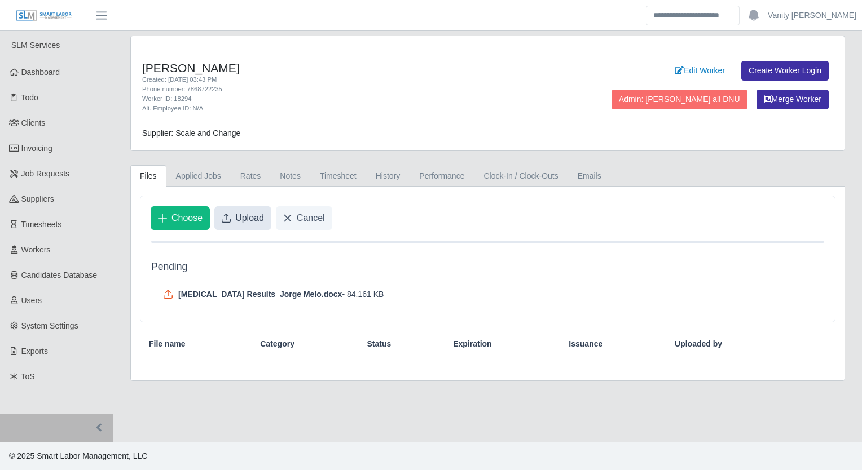
click at [225, 208] on button "Upload" at bounding box center [242, 218] width 57 height 24
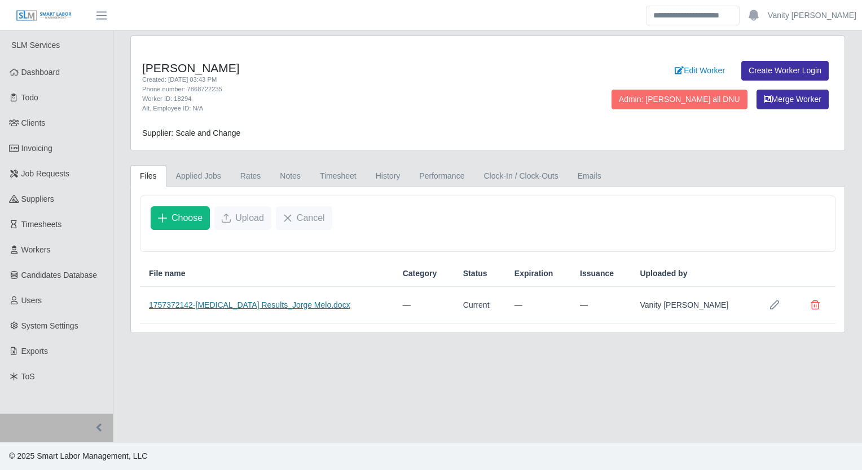
click at [205, 301] on link "1757372142-[MEDICAL_DATA] Results_Jorge Melo.docx" at bounding box center [249, 305] width 201 height 9
